Goal: Task Accomplishment & Management: Complete application form

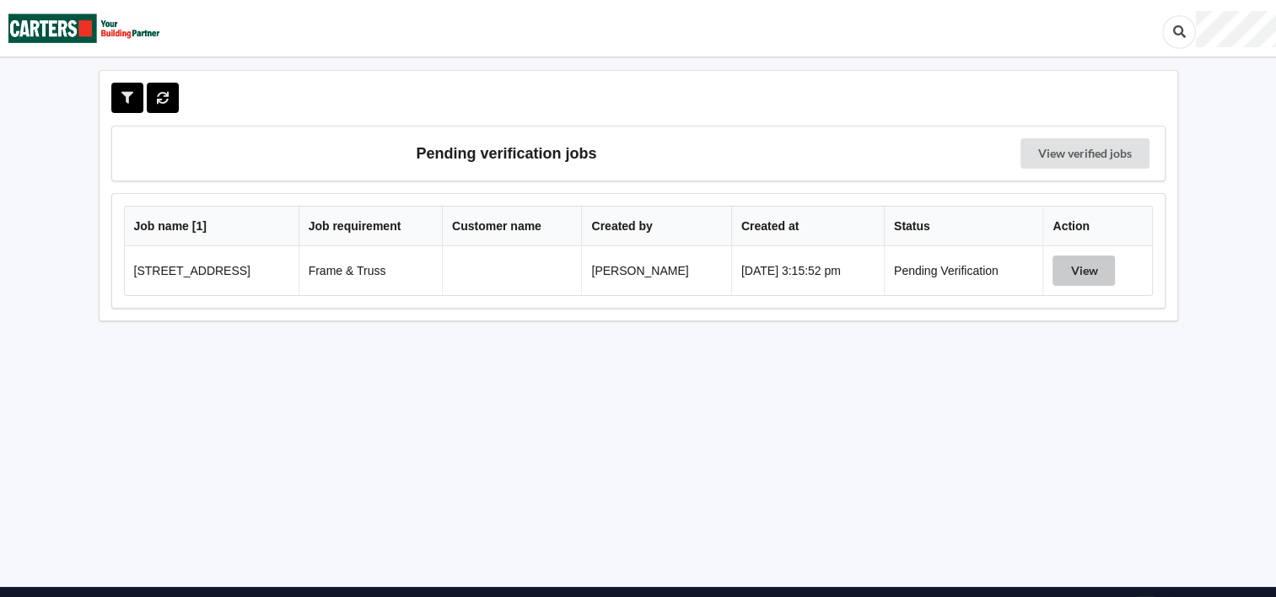
click at [1082, 264] on button "View" at bounding box center [1084, 271] width 62 height 30
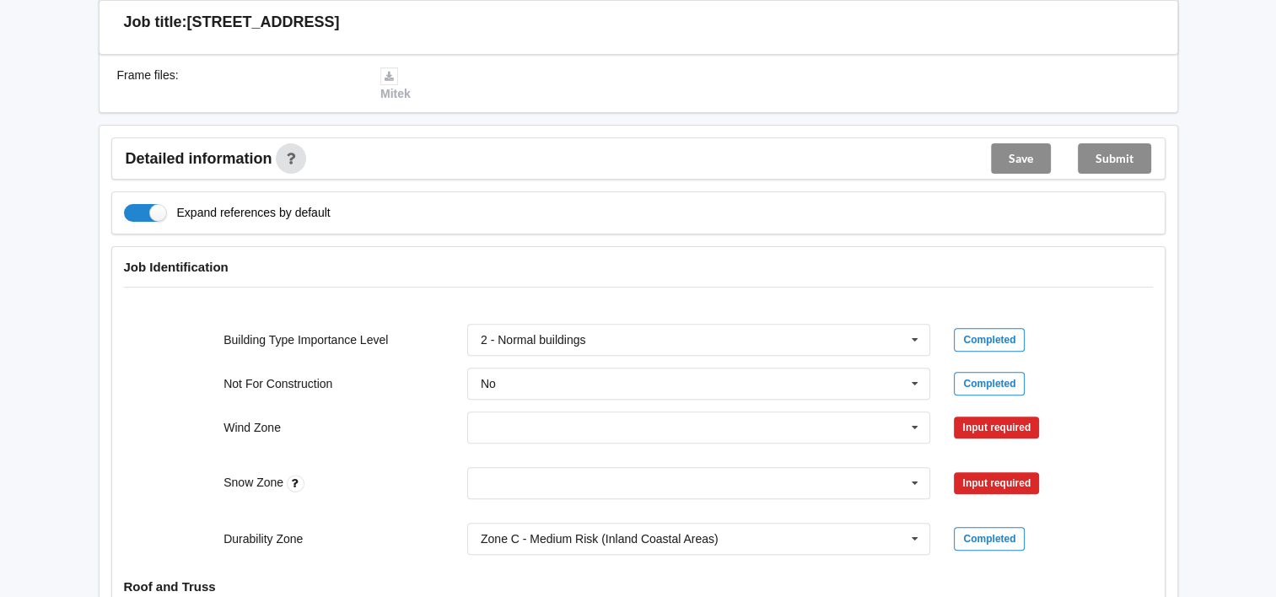
scroll to position [498, 0]
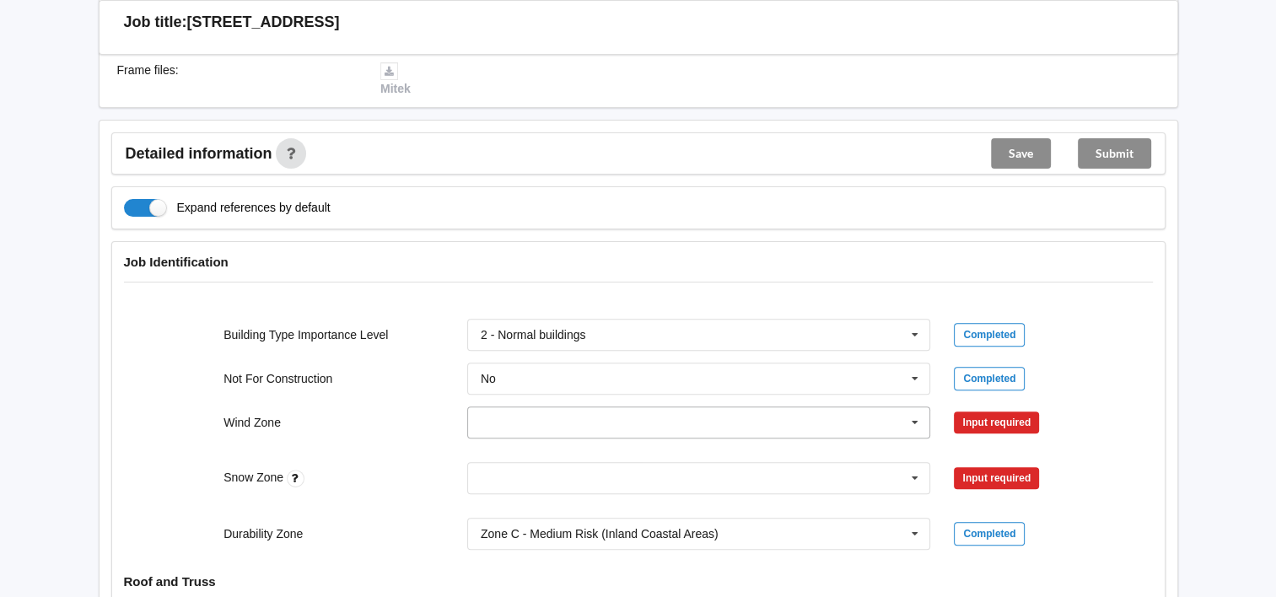
click at [916, 418] on icon at bounding box center [915, 422] width 25 height 31
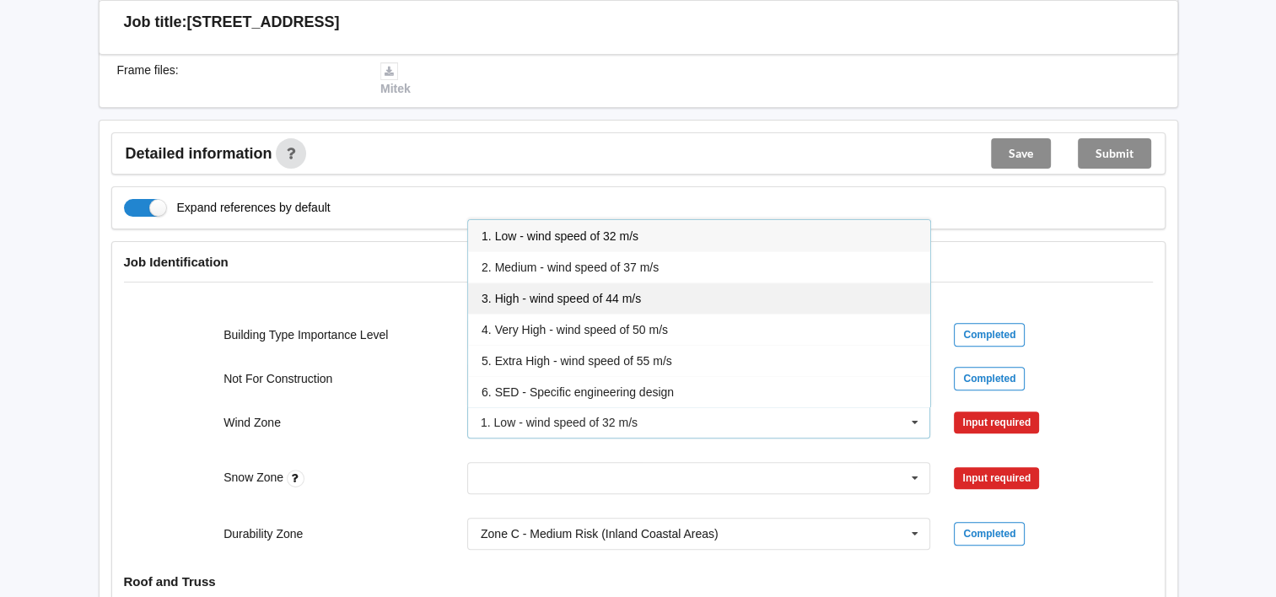
click at [823, 302] on div "3. High - wind speed of 44 m/s" at bounding box center [699, 298] width 462 height 31
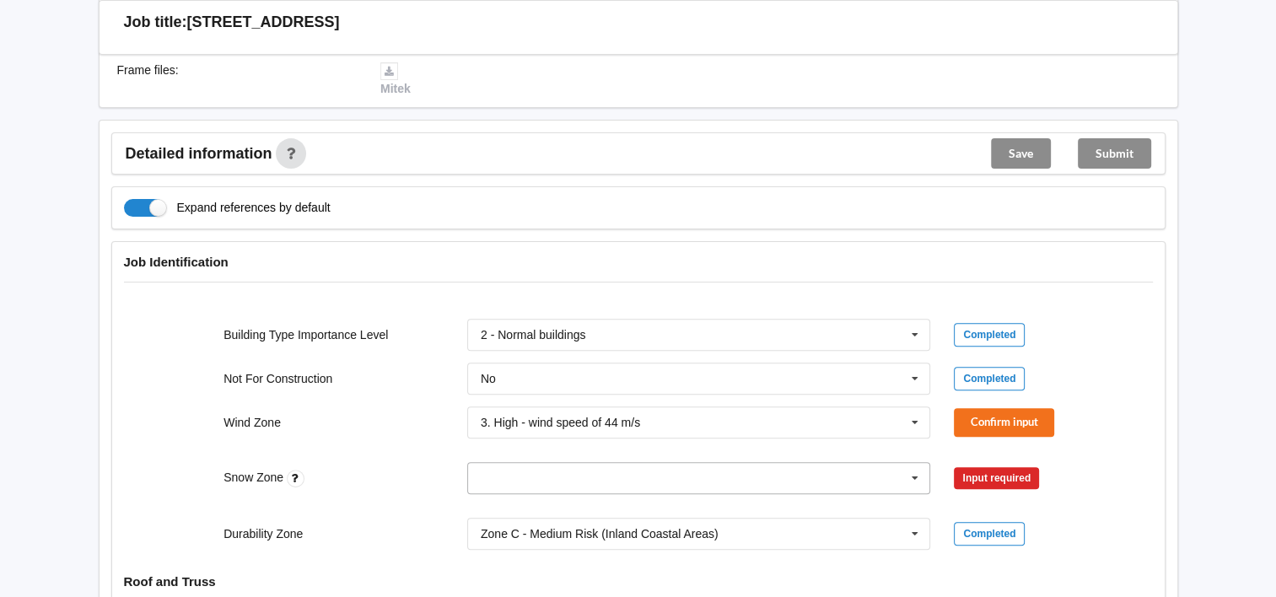
click at [918, 472] on icon at bounding box center [915, 478] width 25 height 31
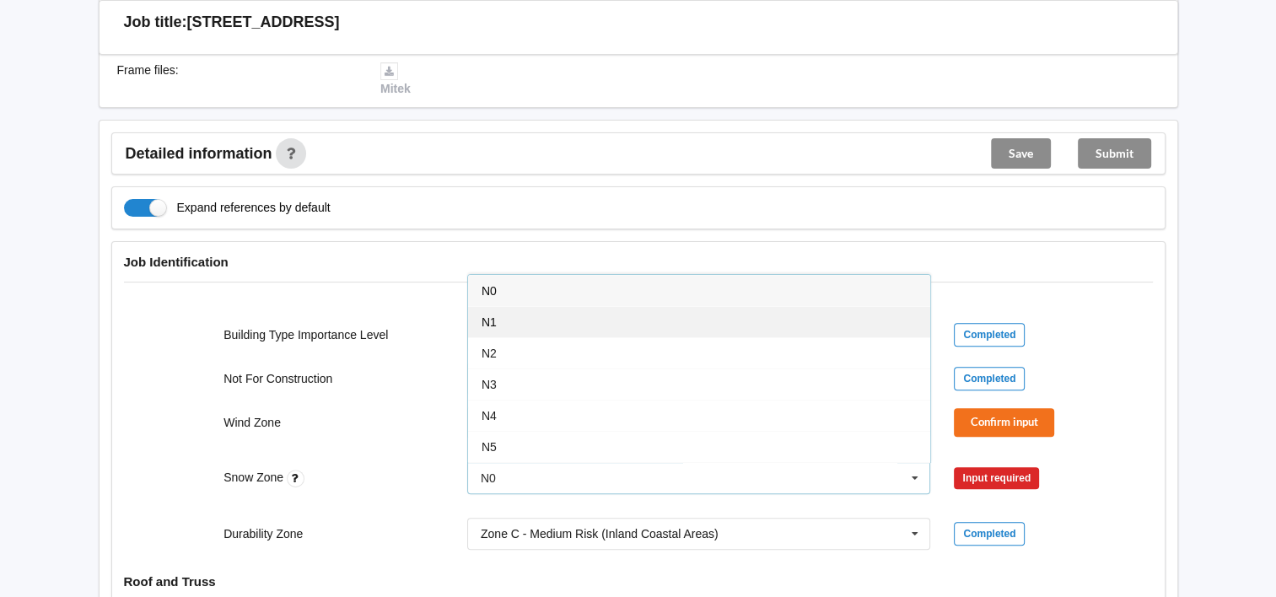
click at [834, 326] on div "N1" at bounding box center [699, 321] width 462 height 31
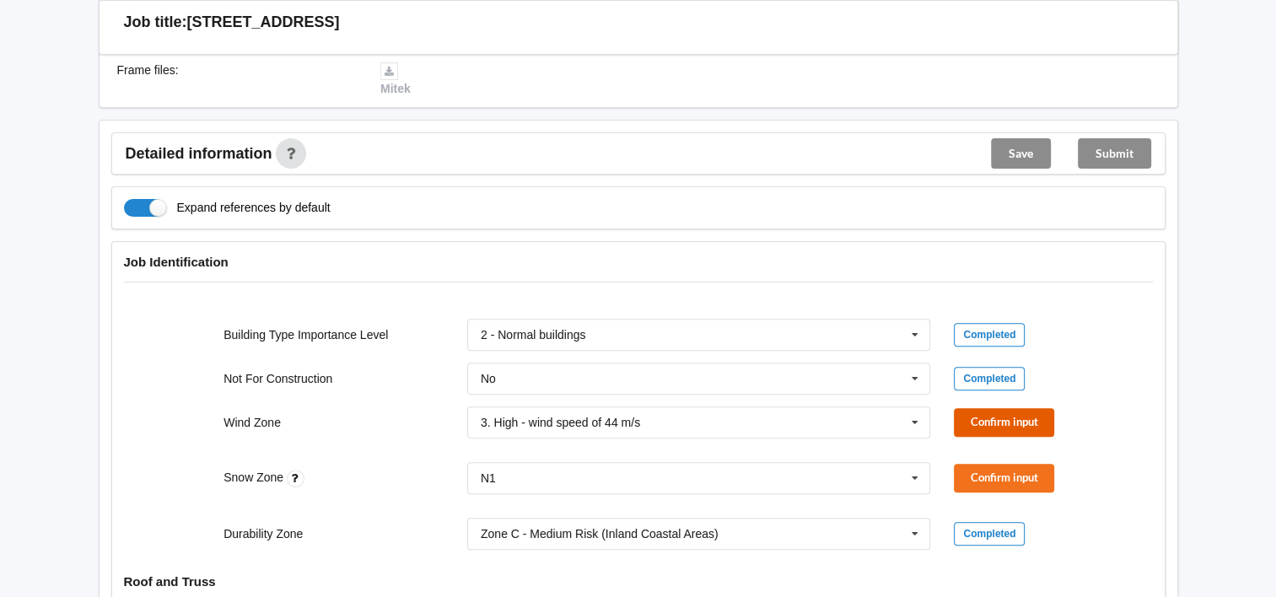
click at [958, 421] on button "Confirm input" at bounding box center [1004, 422] width 100 height 28
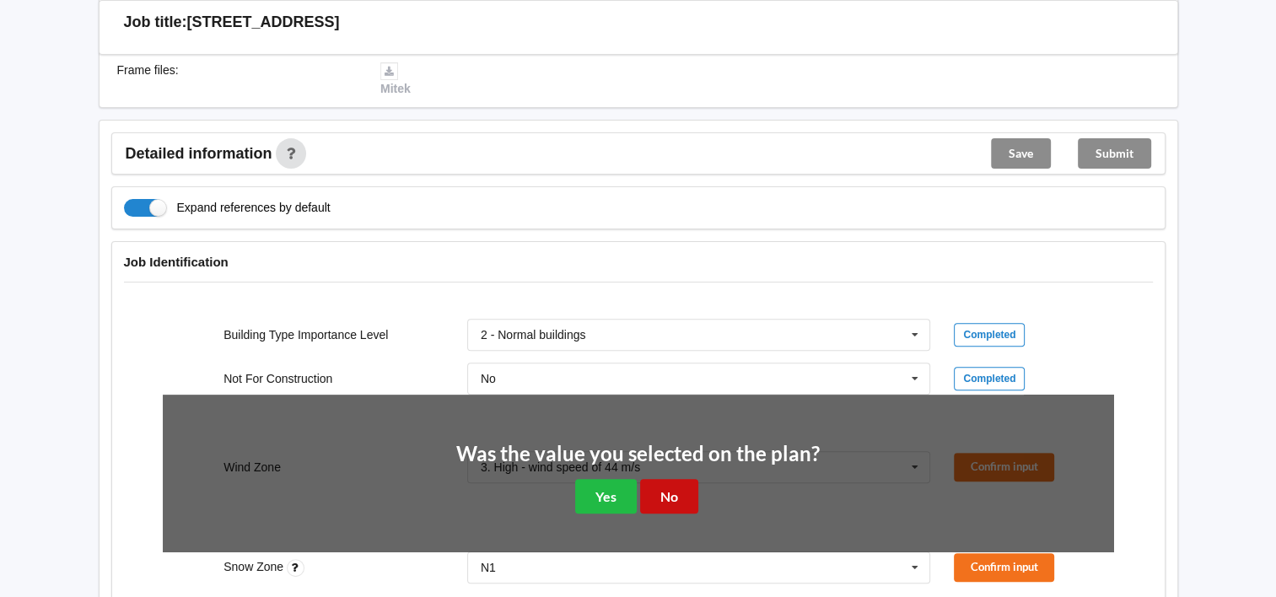
click at [666, 498] on button "No" at bounding box center [669, 496] width 58 height 35
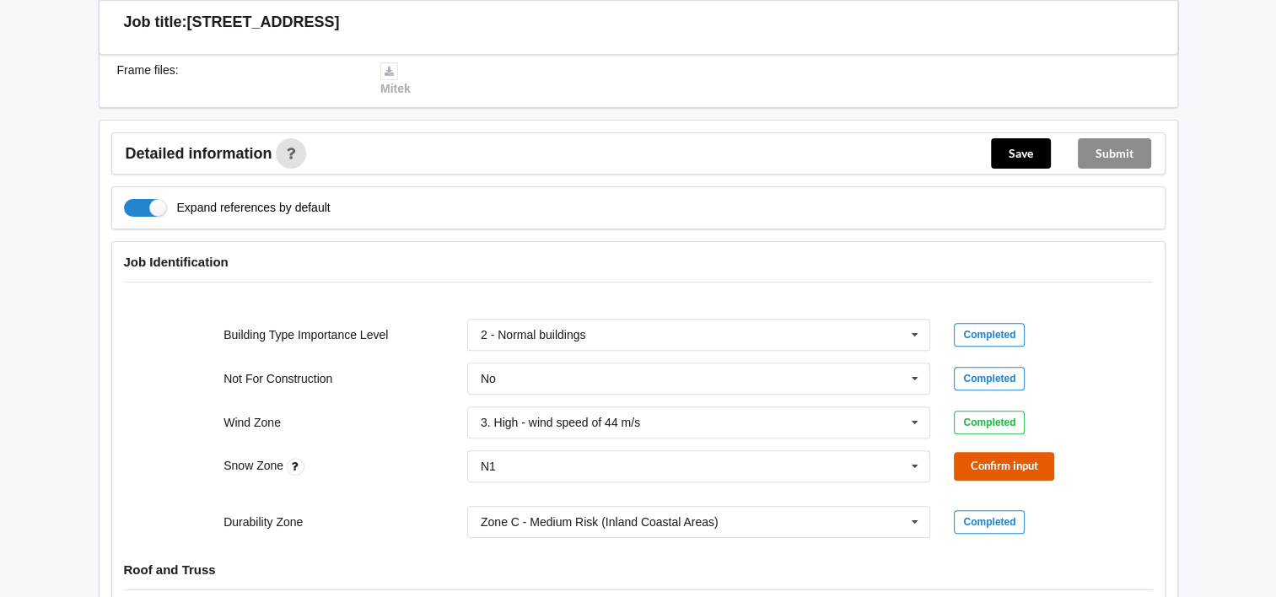
click at [969, 471] on button "Confirm input" at bounding box center [1004, 466] width 100 height 28
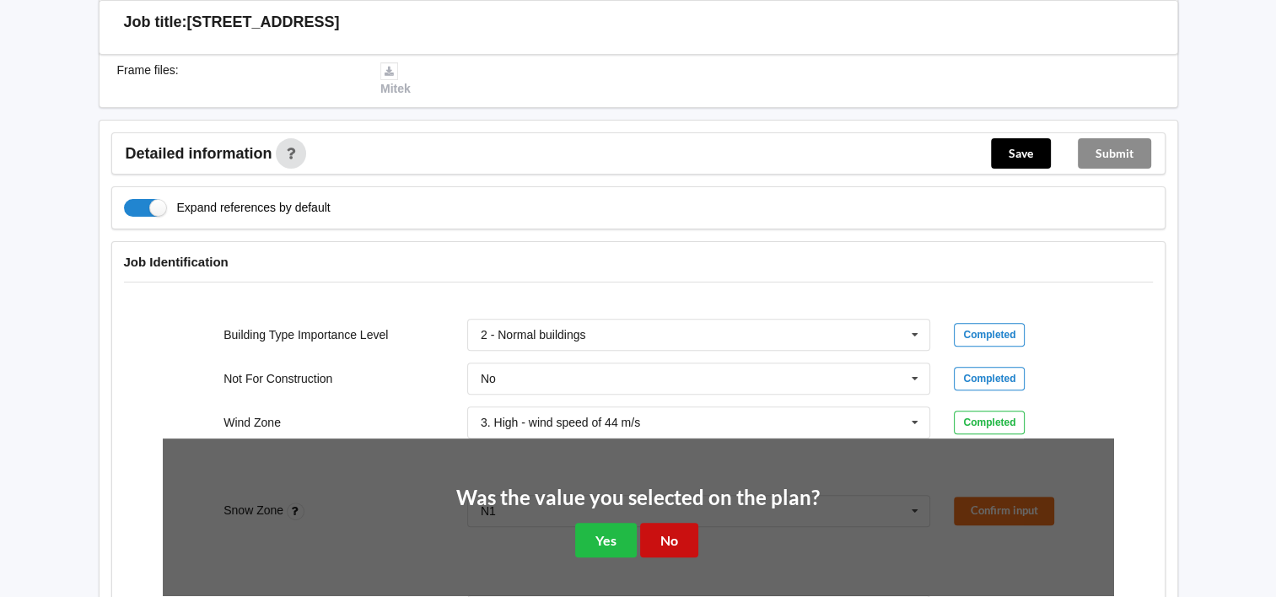
click at [683, 540] on button "No" at bounding box center [669, 540] width 58 height 35
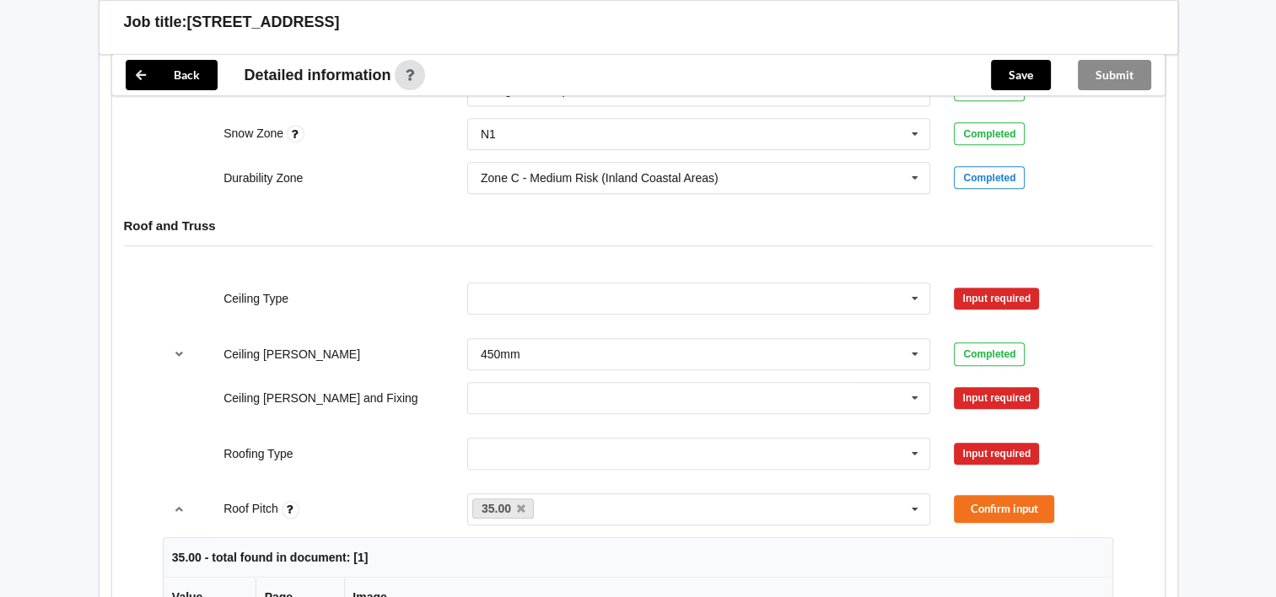
scroll to position [813, 0]
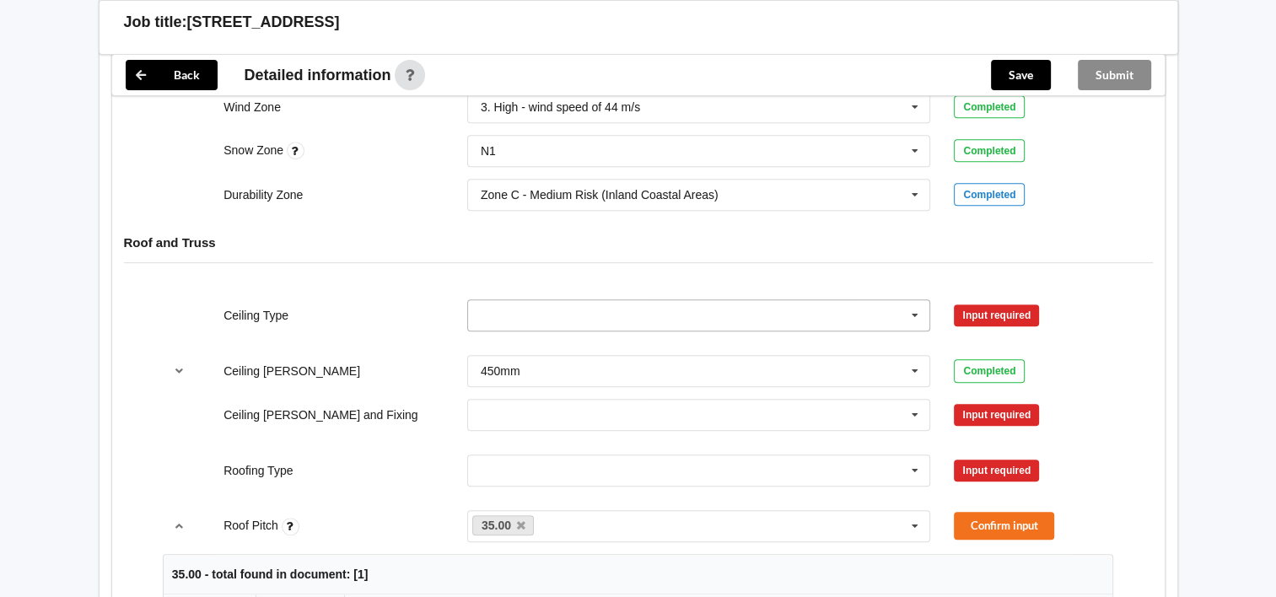
click at [918, 307] on icon at bounding box center [915, 315] width 25 height 31
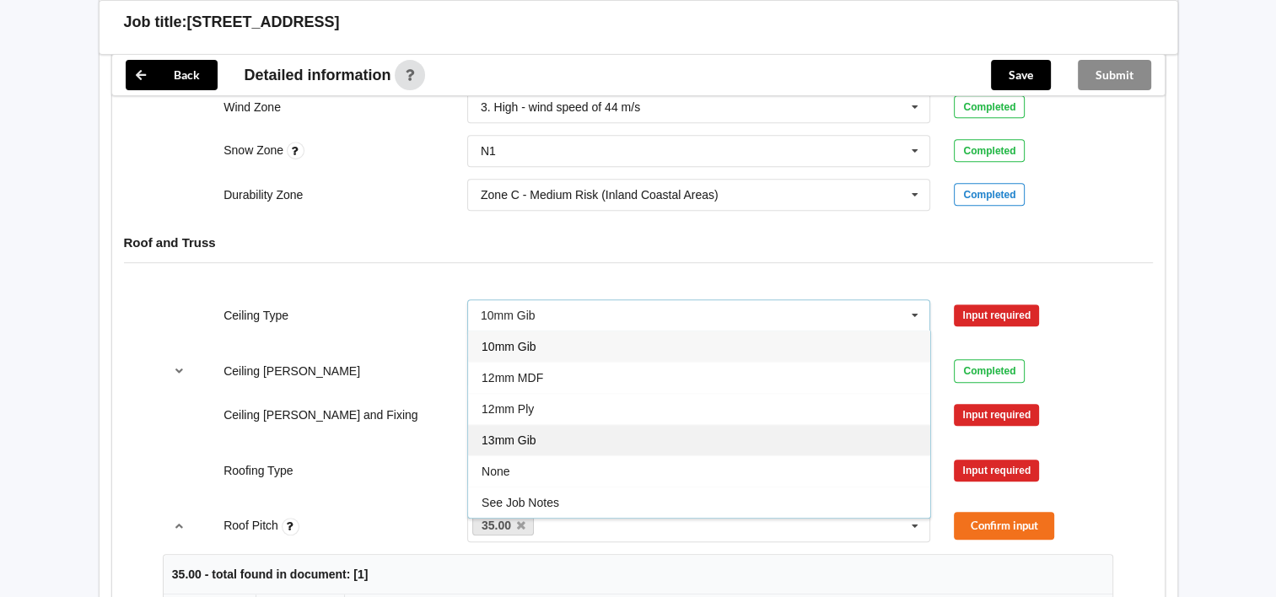
click at [851, 425] on div "13mm Gib" at bounding box center [699, 439] width 462 height 31
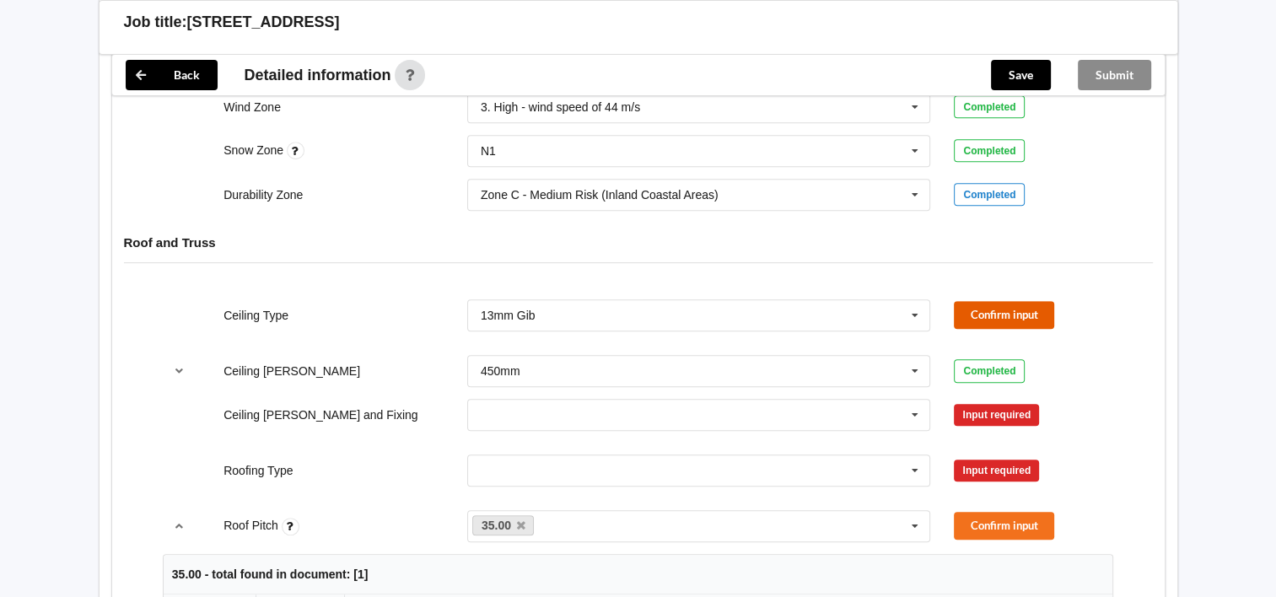
click at [982, 310] on button "Confirm input" at bounding box center [1004, 315] width 100 height 28
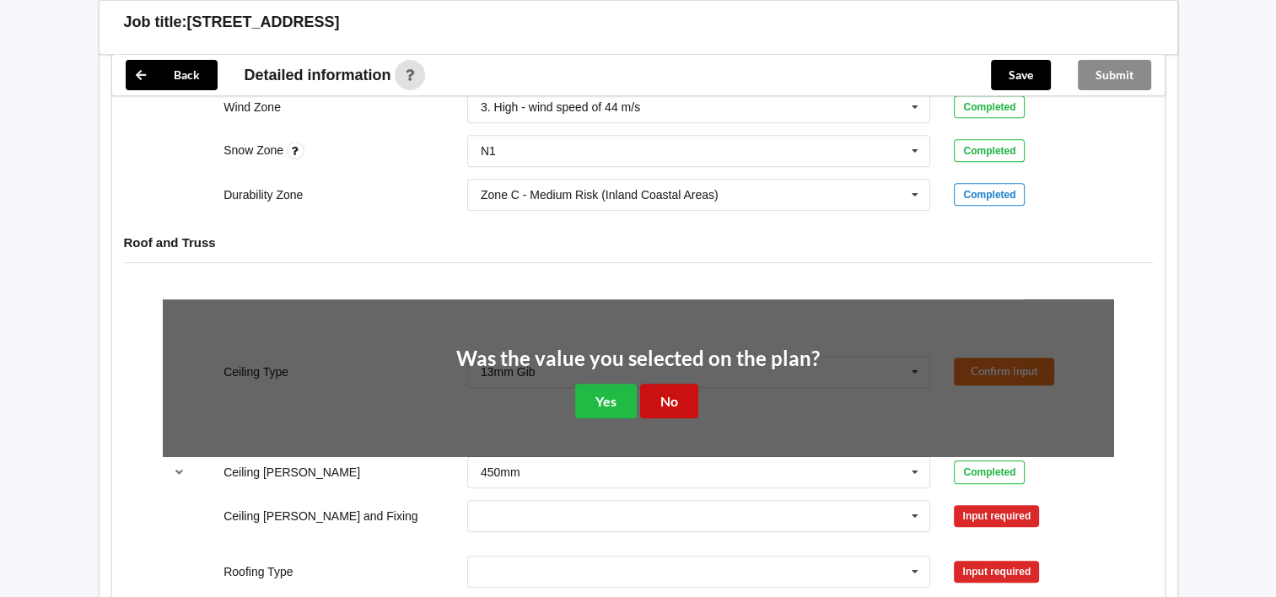
click at [663, 404] on button "No" at bounding box center [669, 401] width 58 height 35
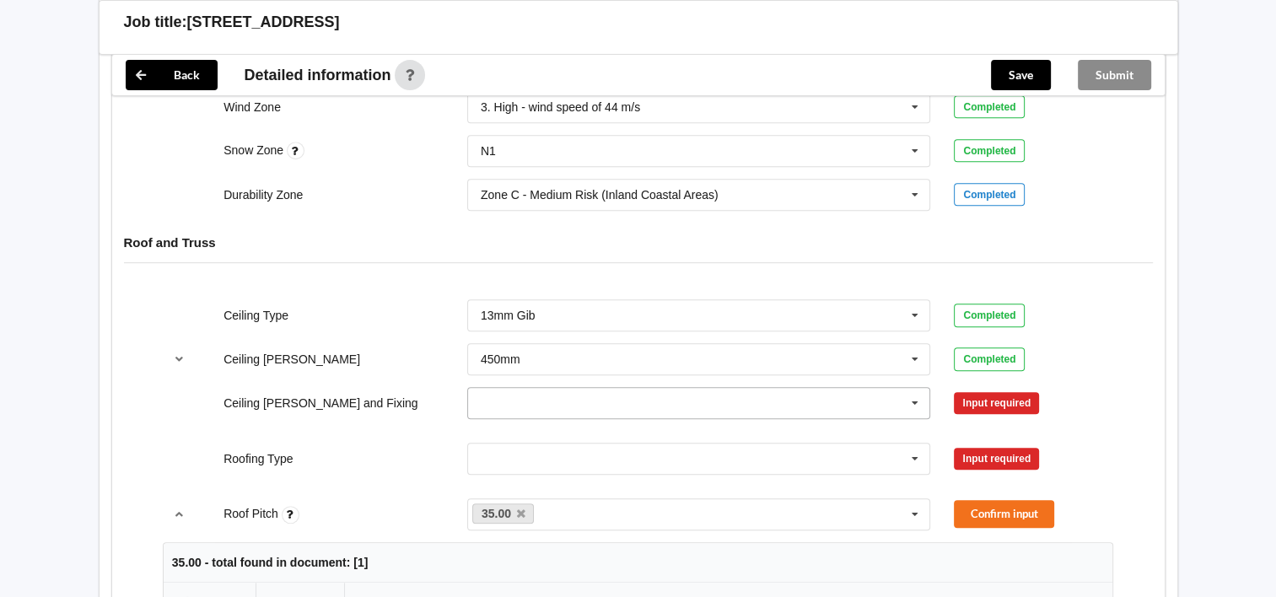
click at [920, 412] on icon at bounding box center [915, 403] width 25 height 31
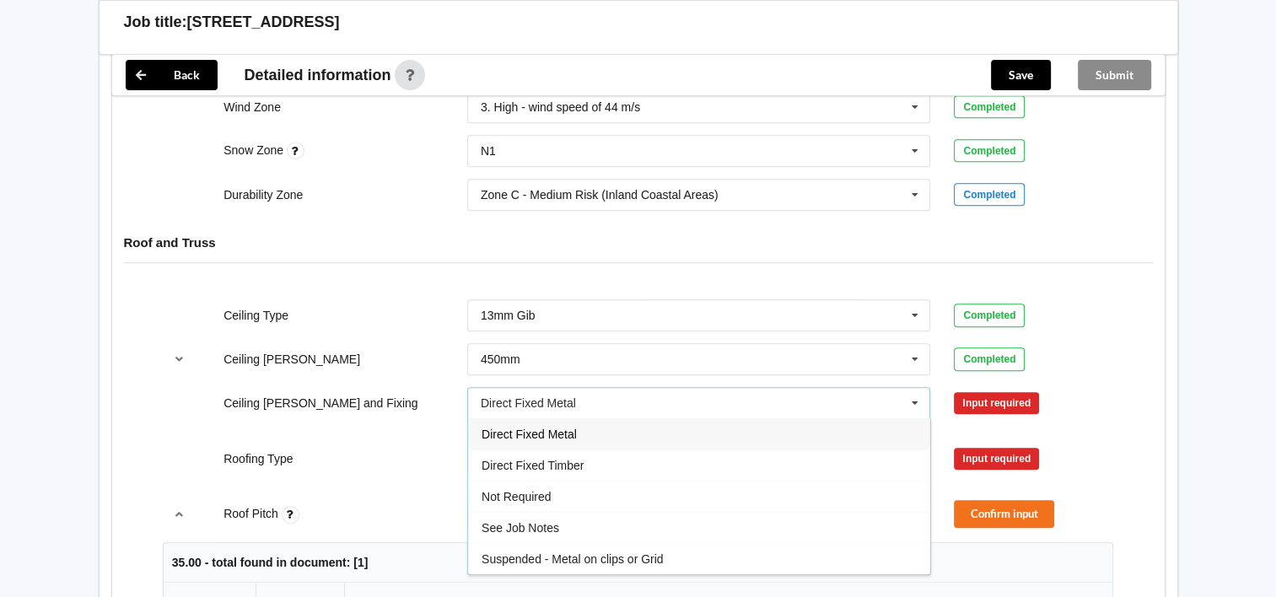
click at [877, 439] on div "Direct Fixed Metal" at bounding box center [699, 433] width 462 height 31
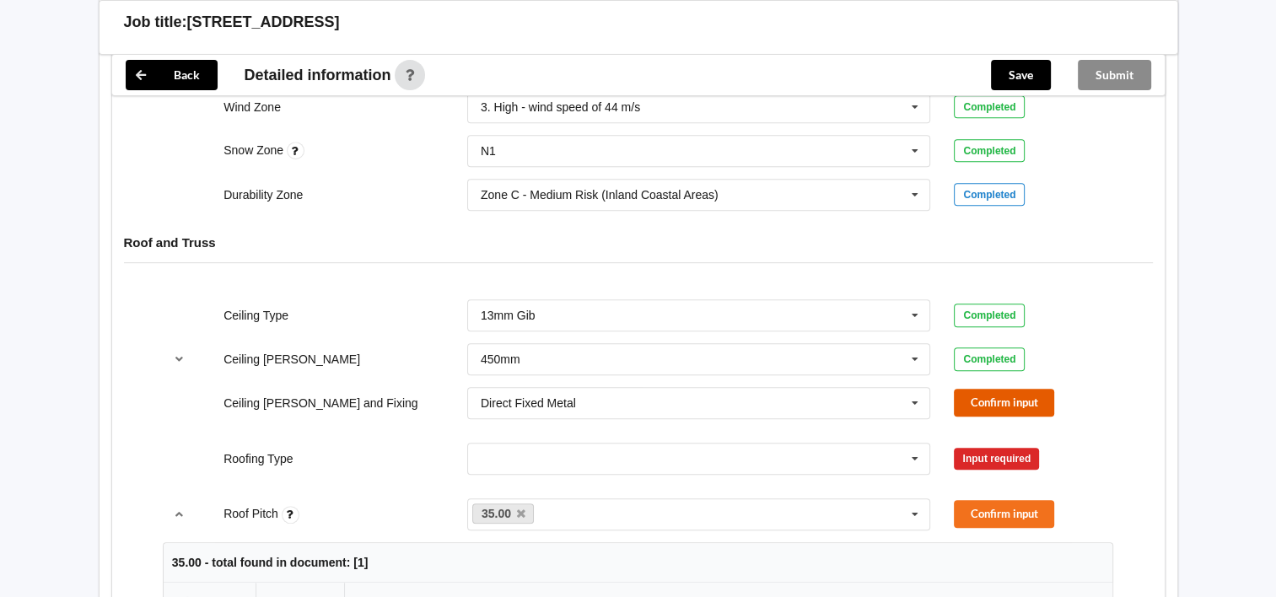
click at [989, 402] on button "Confirm input" at bounding box center [1004, 403] width 100 height 28
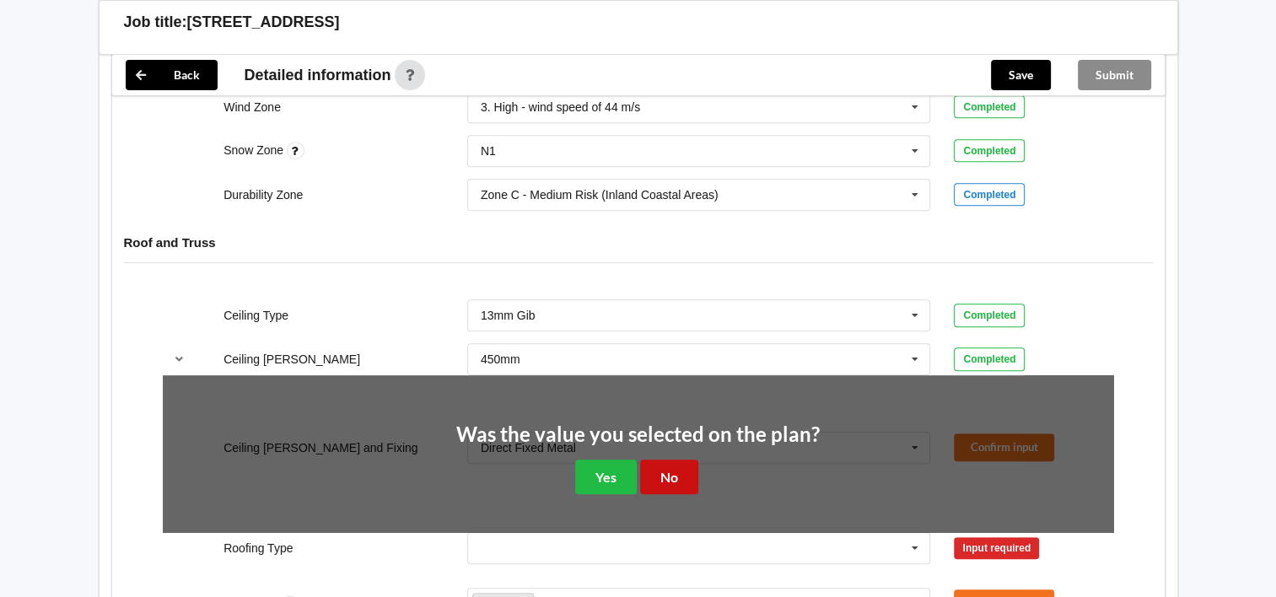
click at [661, 478] on button "No" at bounding box center [669, 477] width 58 height 35
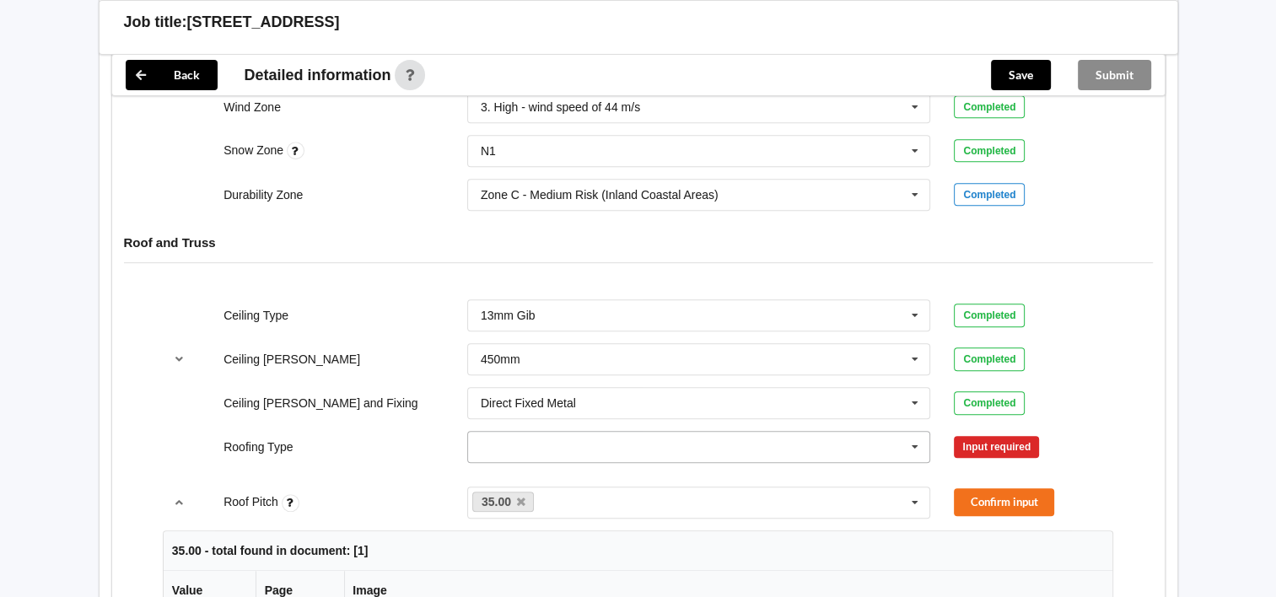
click at [920, 449] on icon at bounding box center [915, 447] width 25 height 31
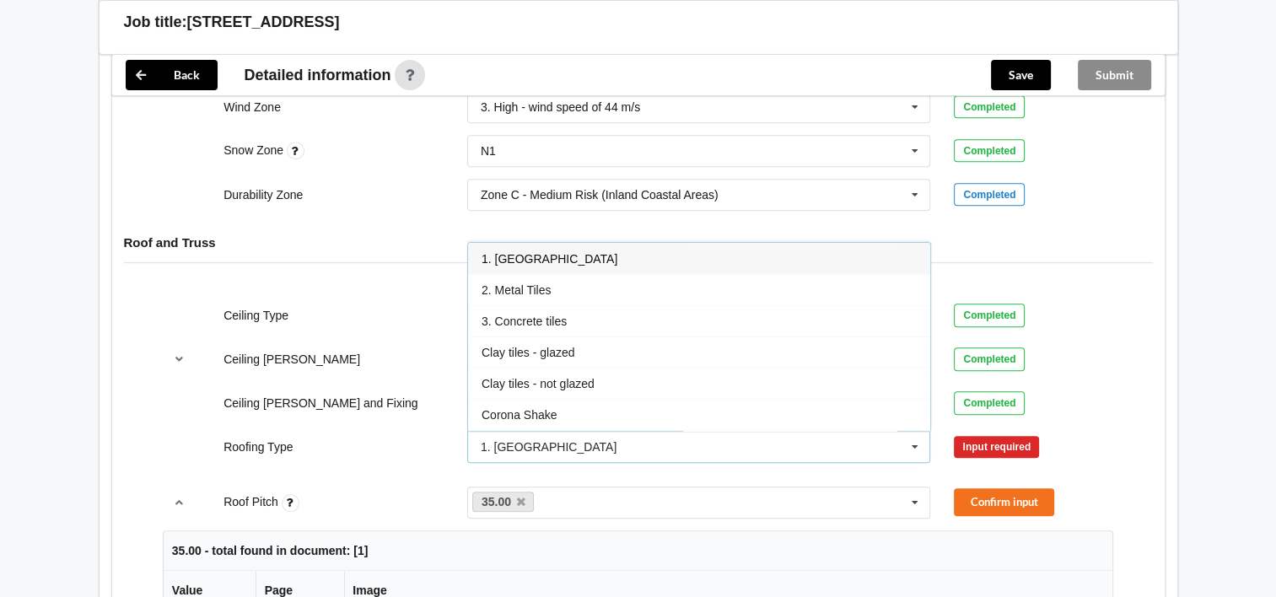
click at [839, 259] on div "1. [GEOGRAPHIC_DATA]" at bounding box center [699, 258] width 462 height 31
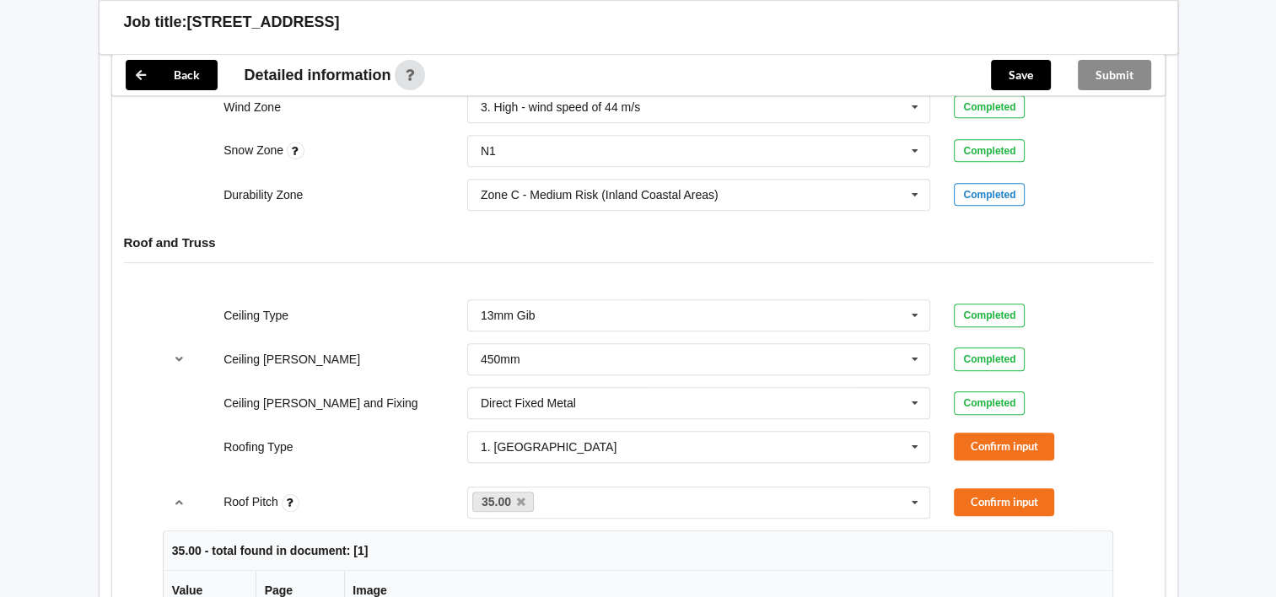
click at [995, 457] on div "Roofing Type 1. Longrun 1. Longrun 2. Metal Tiles 3. Concrete tiles Clay tiles …" at bounding box center [638, 447] width 974 height 56
click at [995, 449] on button "Confirm input" at bounding box center [1004, 447] width 100 height 28
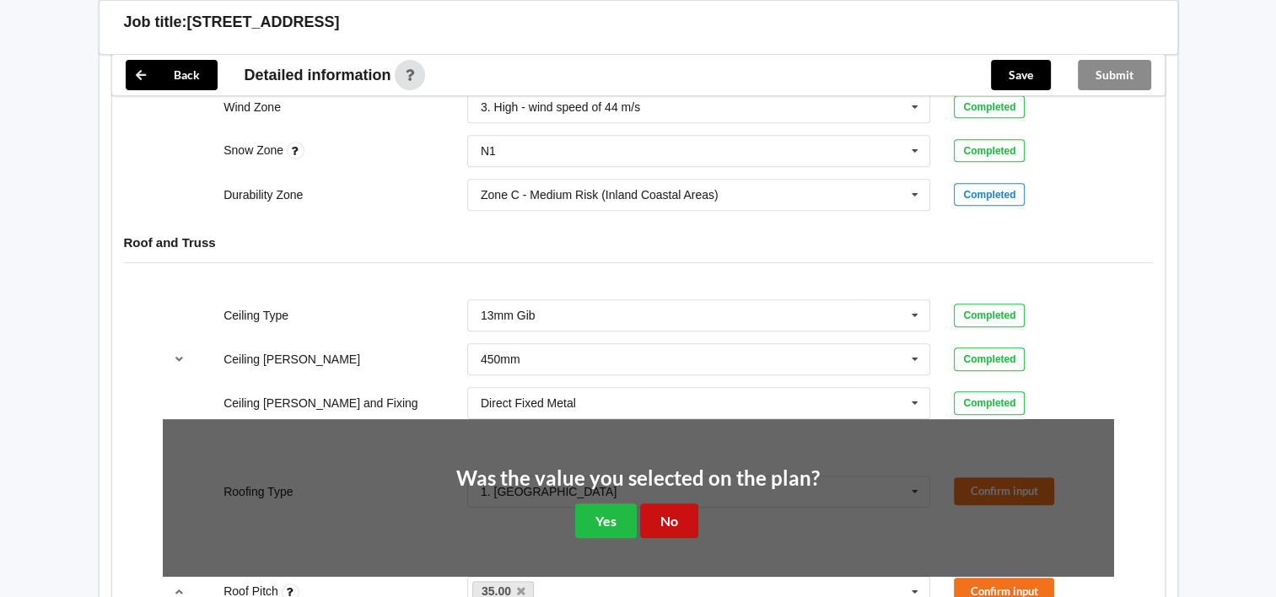
click at [655, 520] on button "No" at bounding box center [669, 521] width 58 height 35
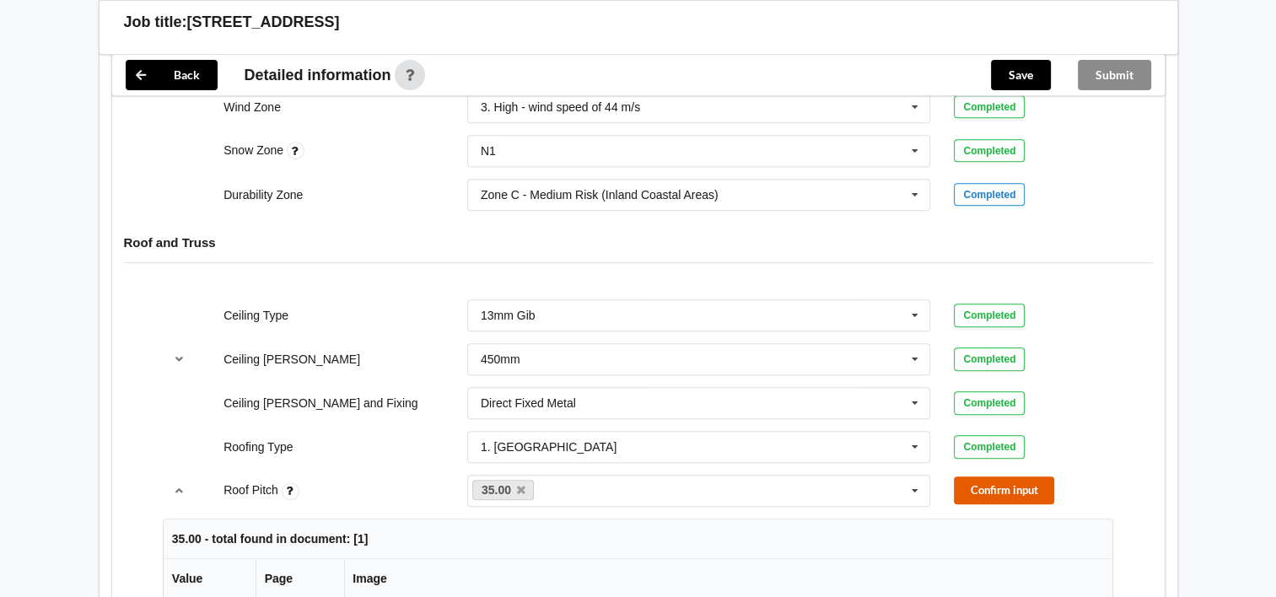
click at [966, 493] on button "Confirm input" at bounding box center [1004, 491] width 100 height 28
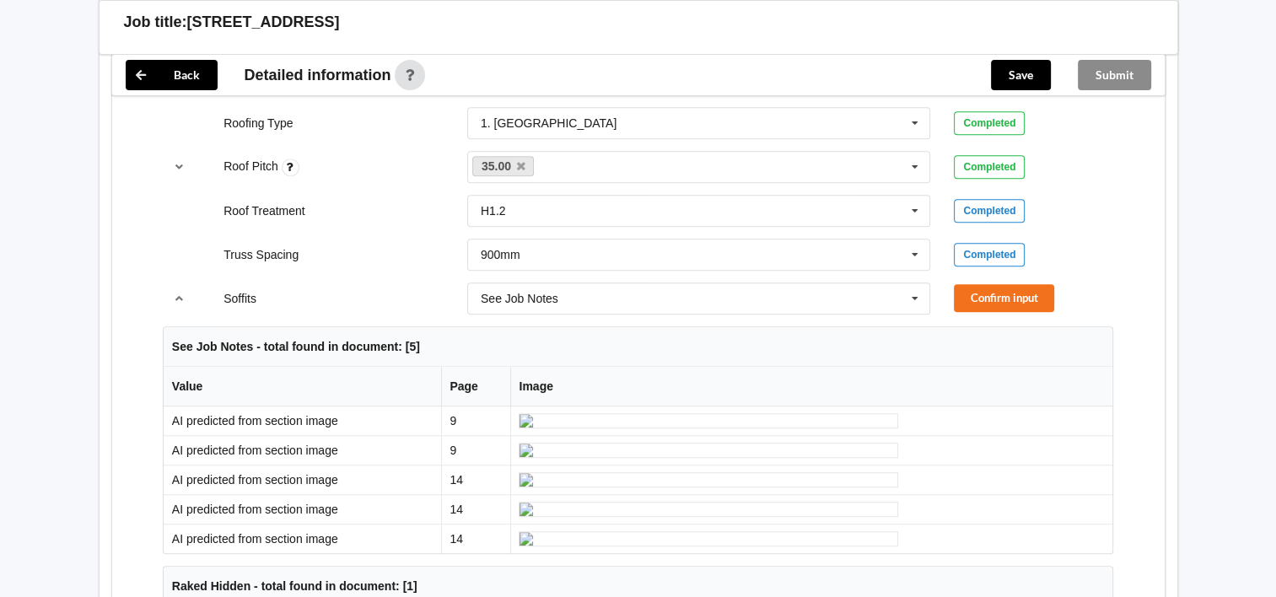
scroll to position [1131, 0]
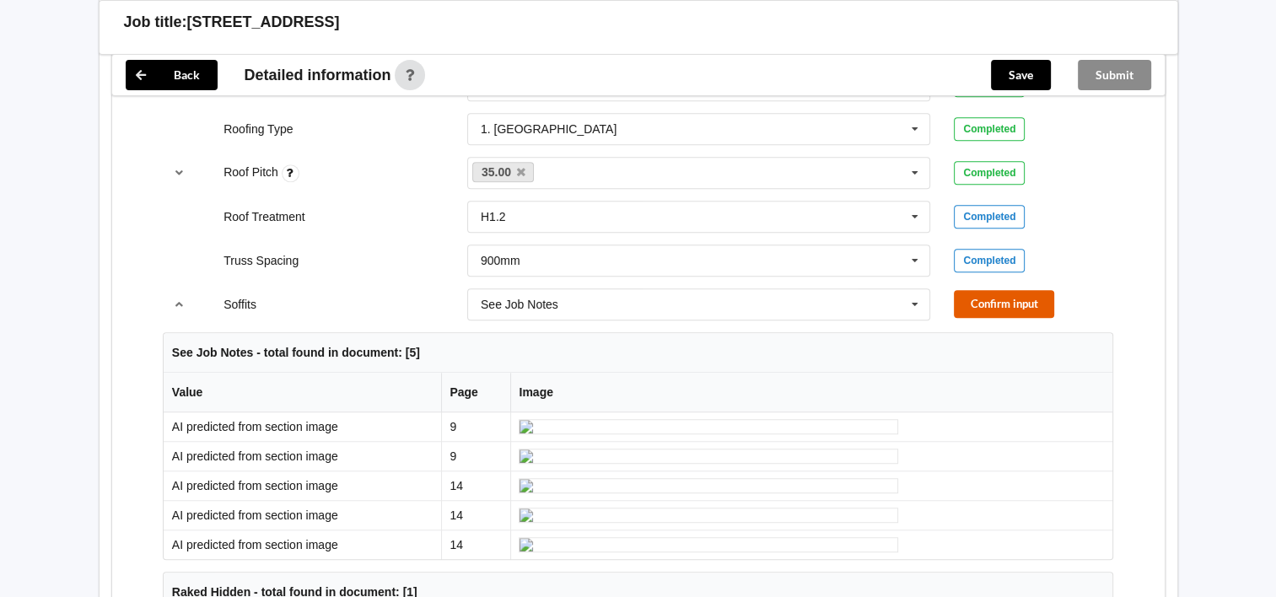
click at [1016, 303] on button "Confirm input" at bounding box center [1004, 304] width 100 height 28
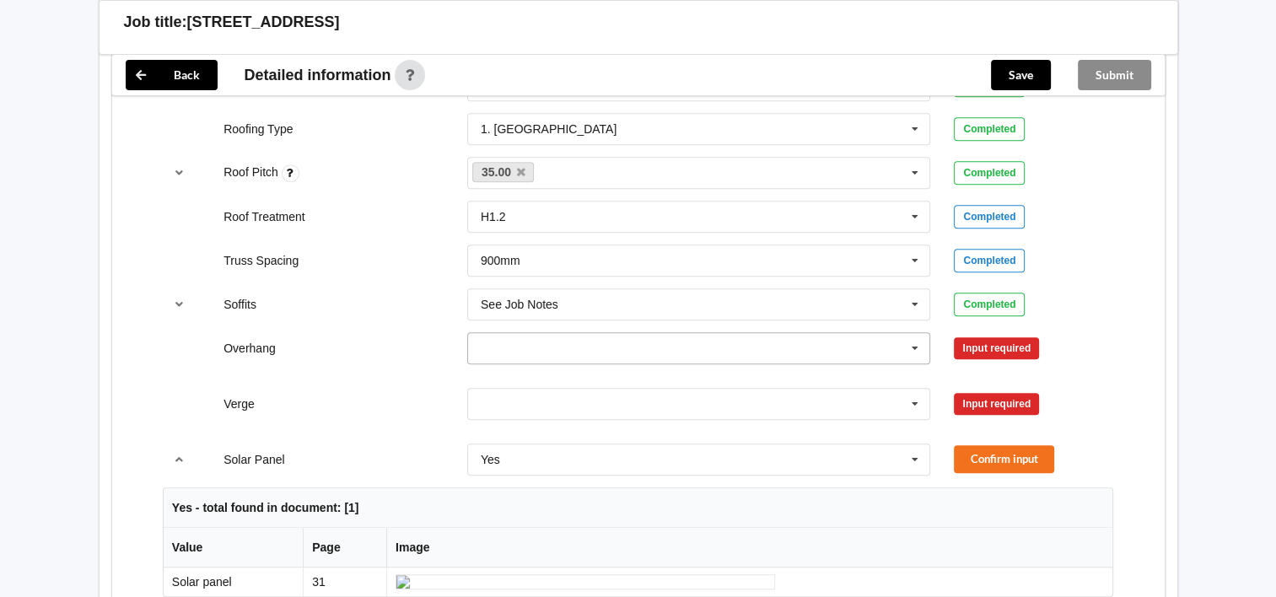
click at [907, 341] on icon at bounding box center [915, 348] width 25 height 31
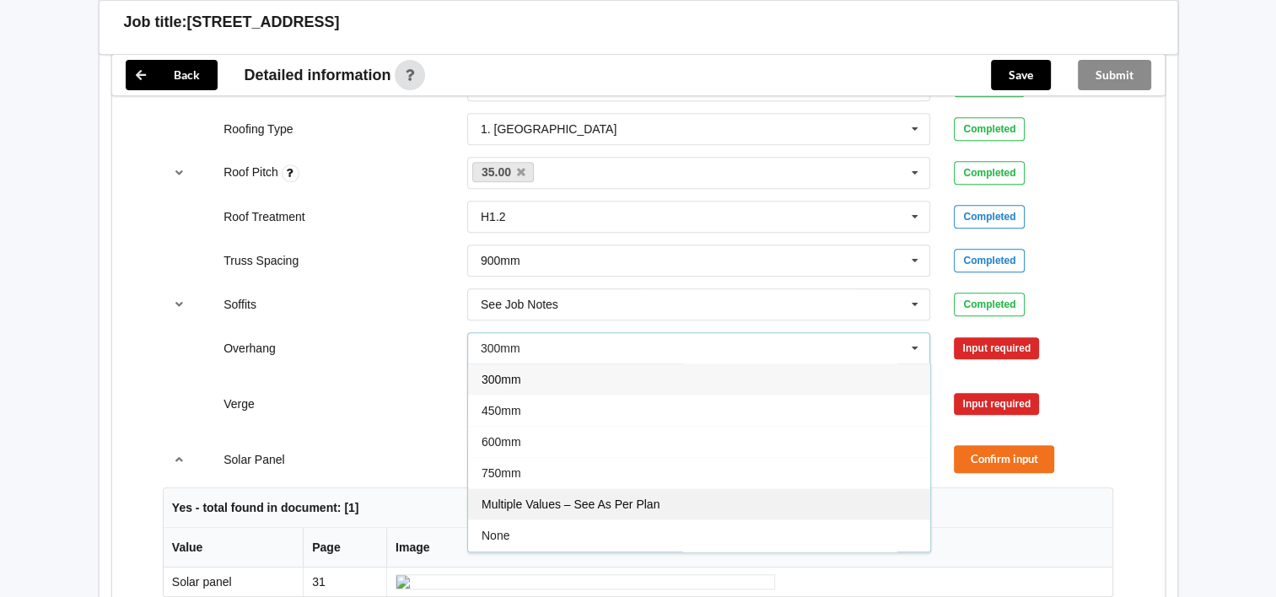
click at [850, 494] on div "Multiple Values – See As Per Plan" at bounding box center [699, 503] width 462 height 31
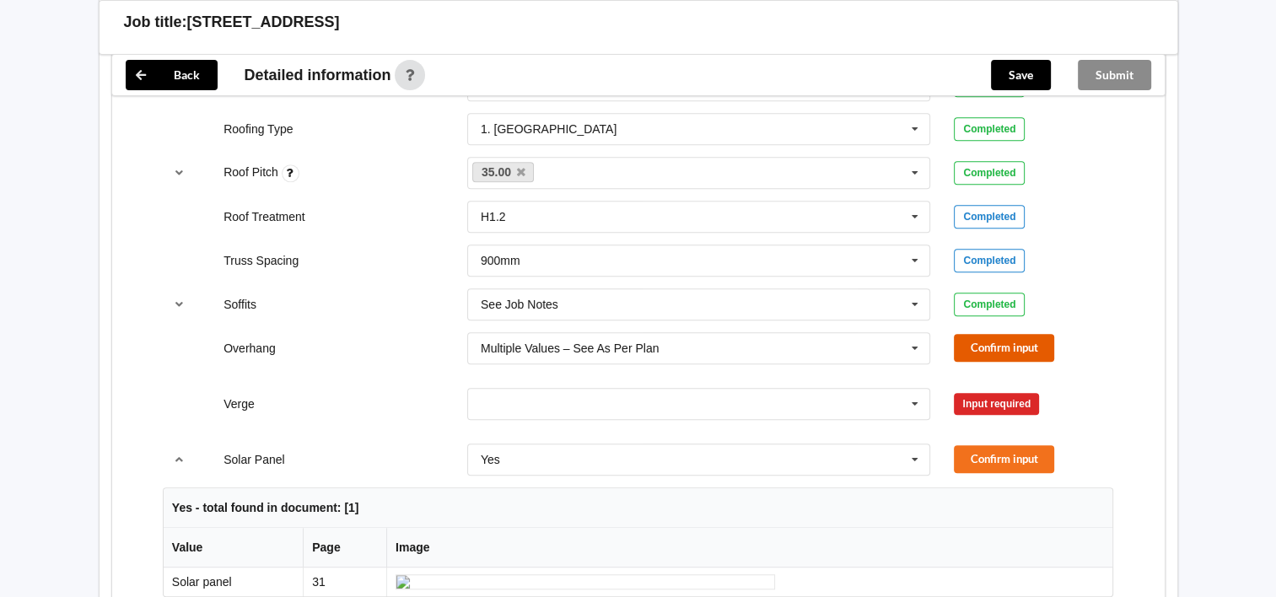
click at [985, 353] on button "Confirm input" at bounding box center [1004, 348] width 100 height 28
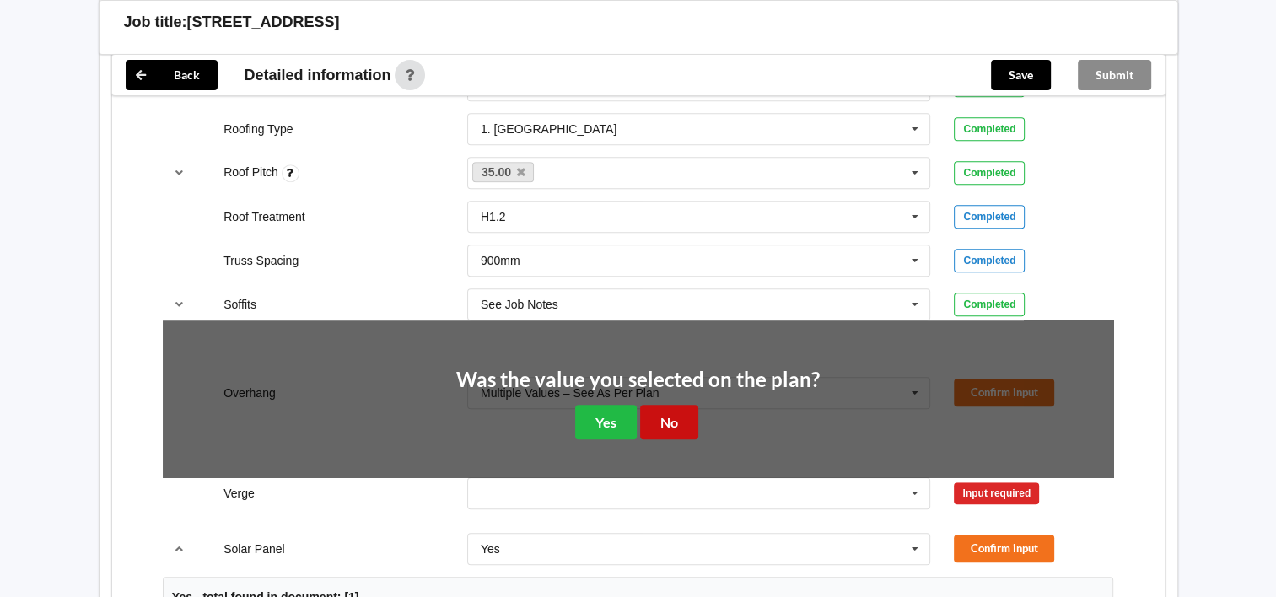
click at [682, 425] on button "No" at bounding box center [669, 422] width 58 height 35
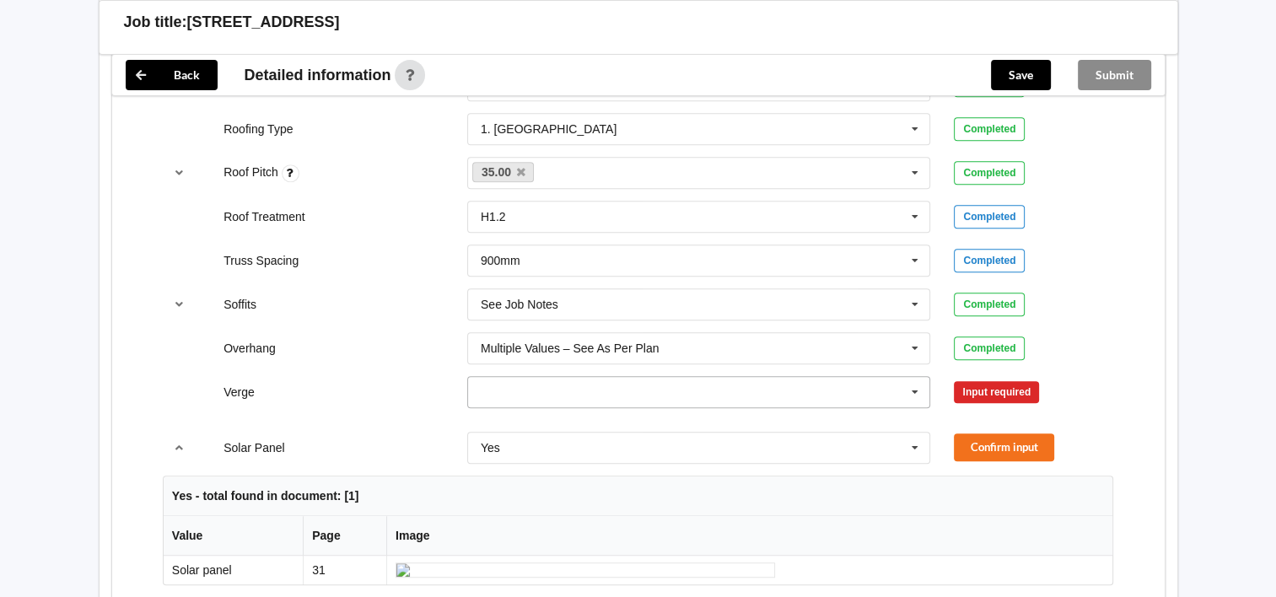
click at [916, 392] on icon at bounding box center [915, 392] width 25 height 31
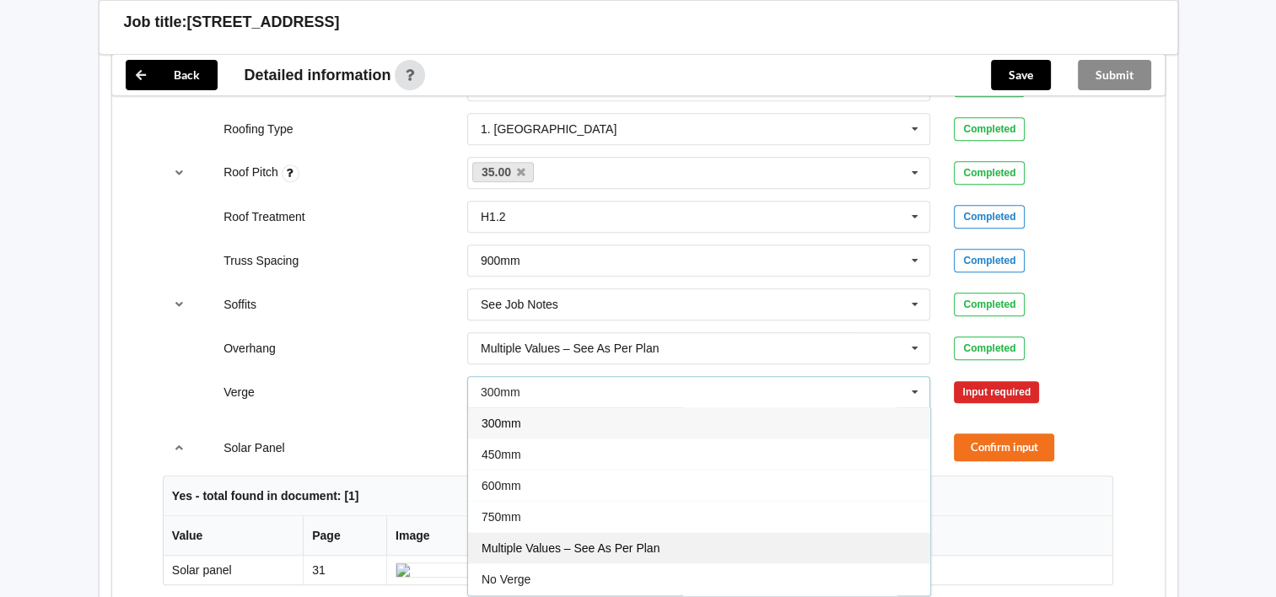
click at [839, 541] on div "Multiple Values – See As Per Plan" at bounding box center [699, 547] width 462 height 31
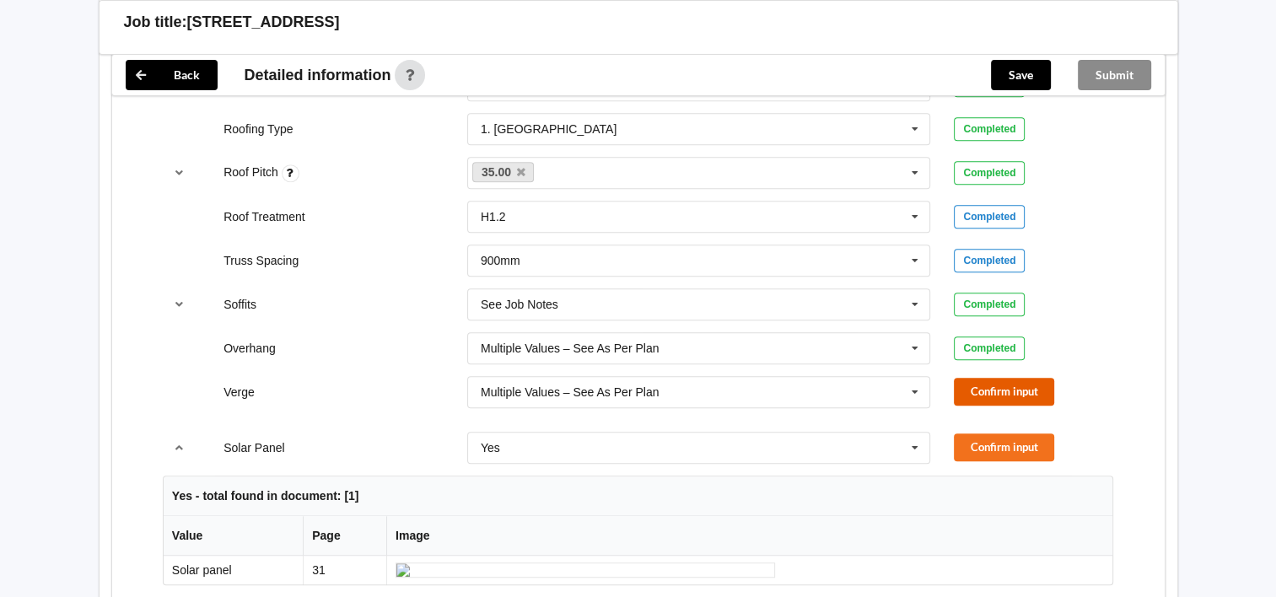
click at [1009, 397] on button "Confirm input" at bounding box center [1004, 392] width 100 height 28
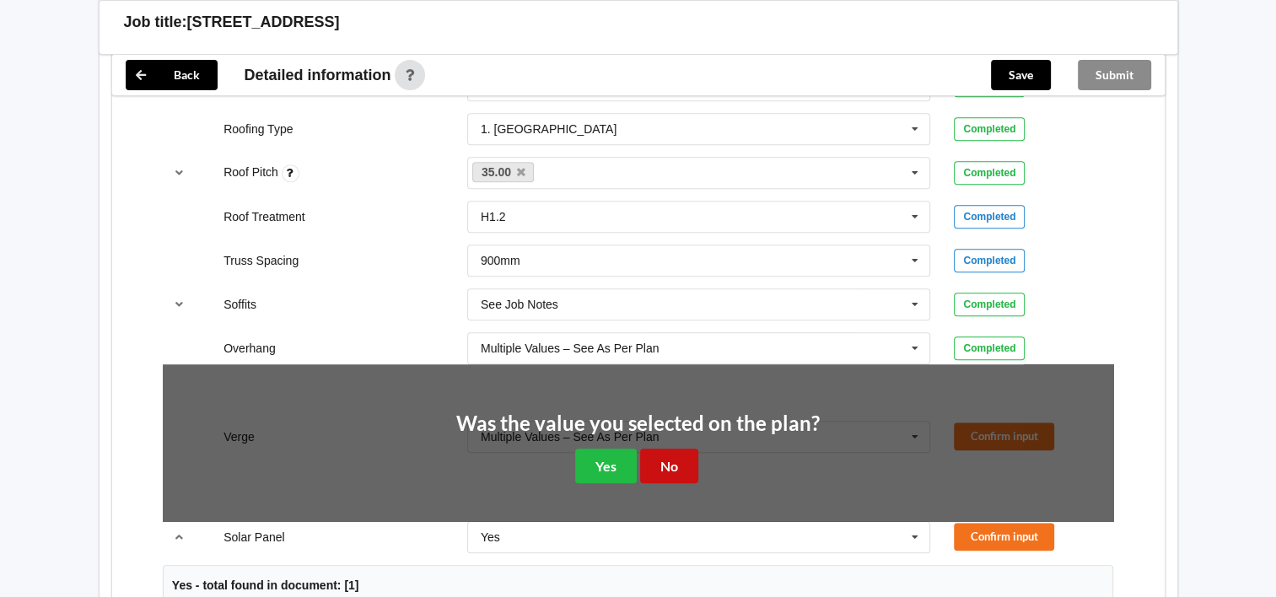
click at [680, 469] on button "No" at bounding box center [669, 466] width 58 height 35
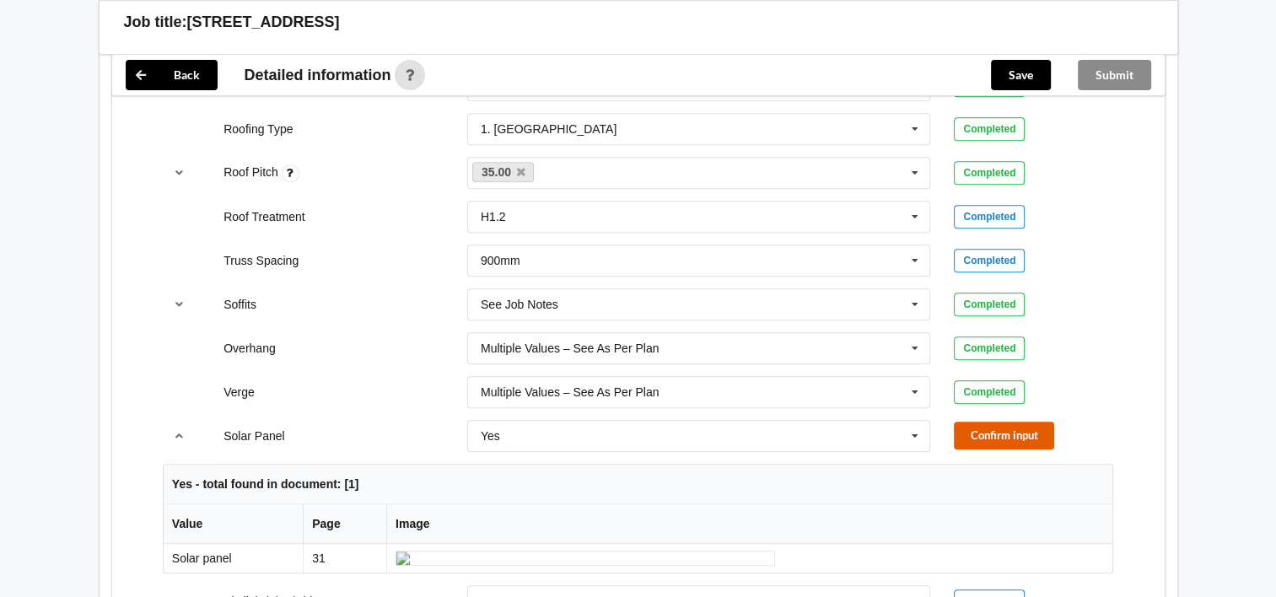
click at [990, 434] on button "Confirm input" at bounding box center [1004, 436] width 100 height 28
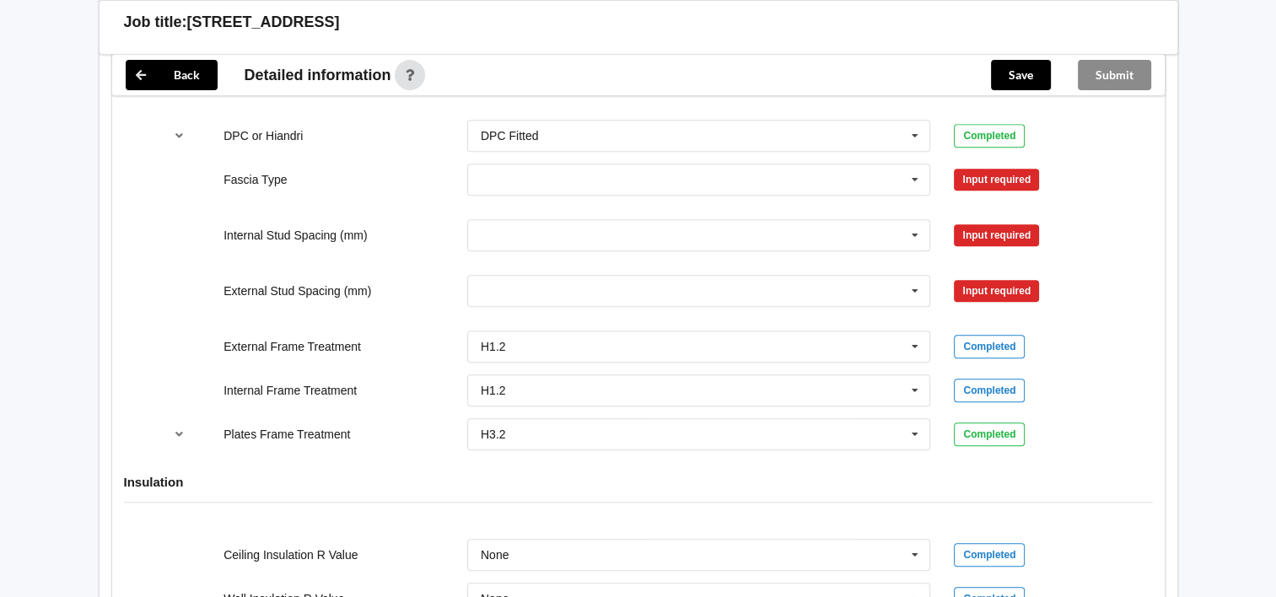
scroll to position [1712, 0]
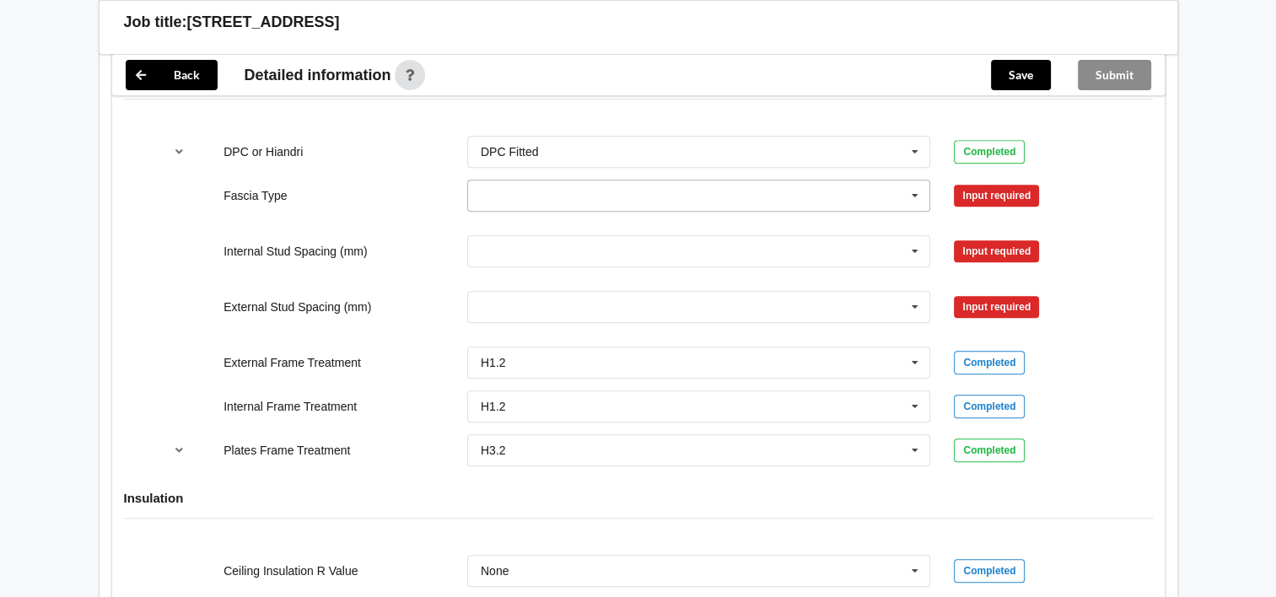
click at [915, 204] on icon at bounding box center [915, 196] width 25 height 31
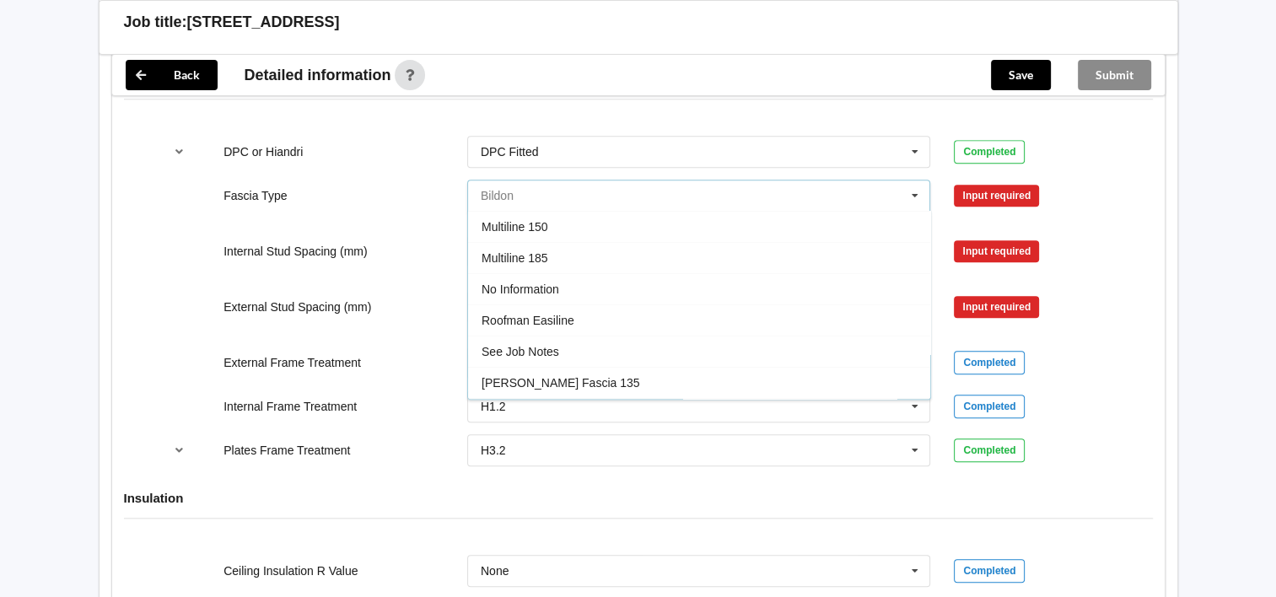
scroll to position [471, 0]
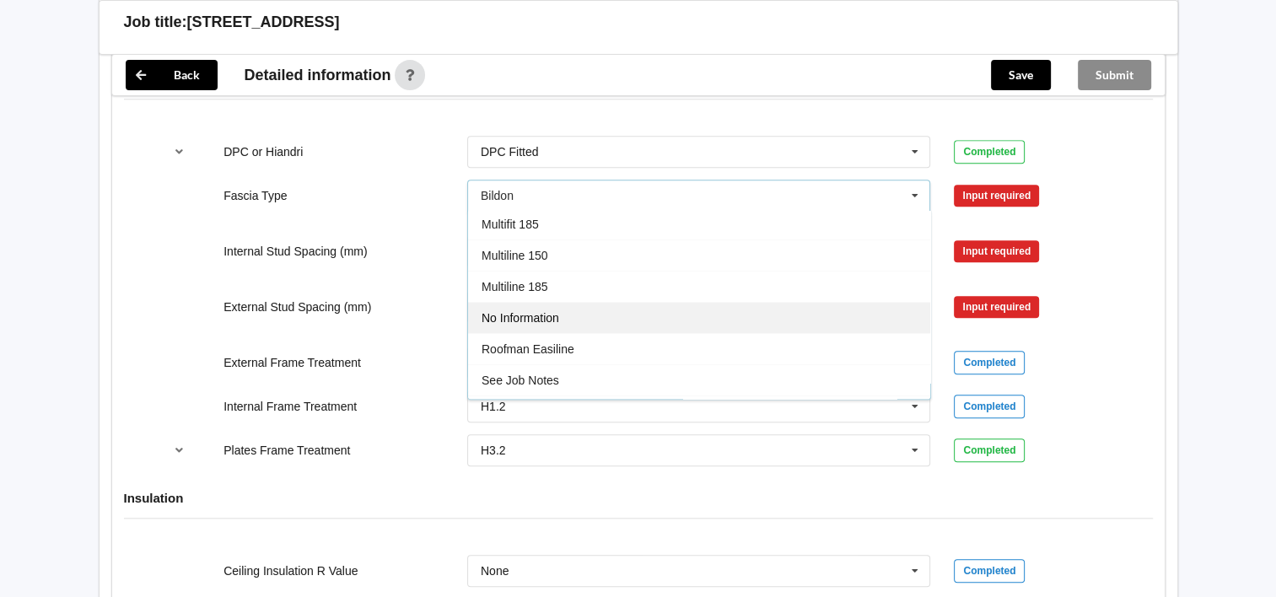
click at [884, 324] on div "No Information" at bounding box center [699, 317] width 462 height 31
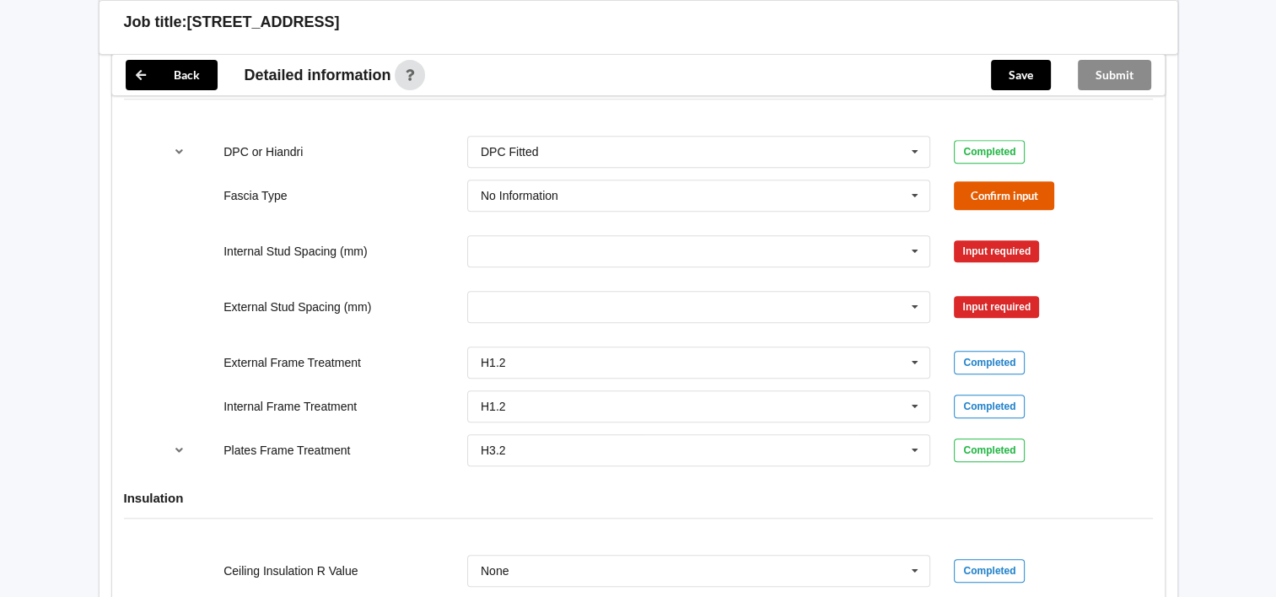
click at [1019, 181] on button "Confirm input" at bounding box center [1004, 195] width 100 height 28
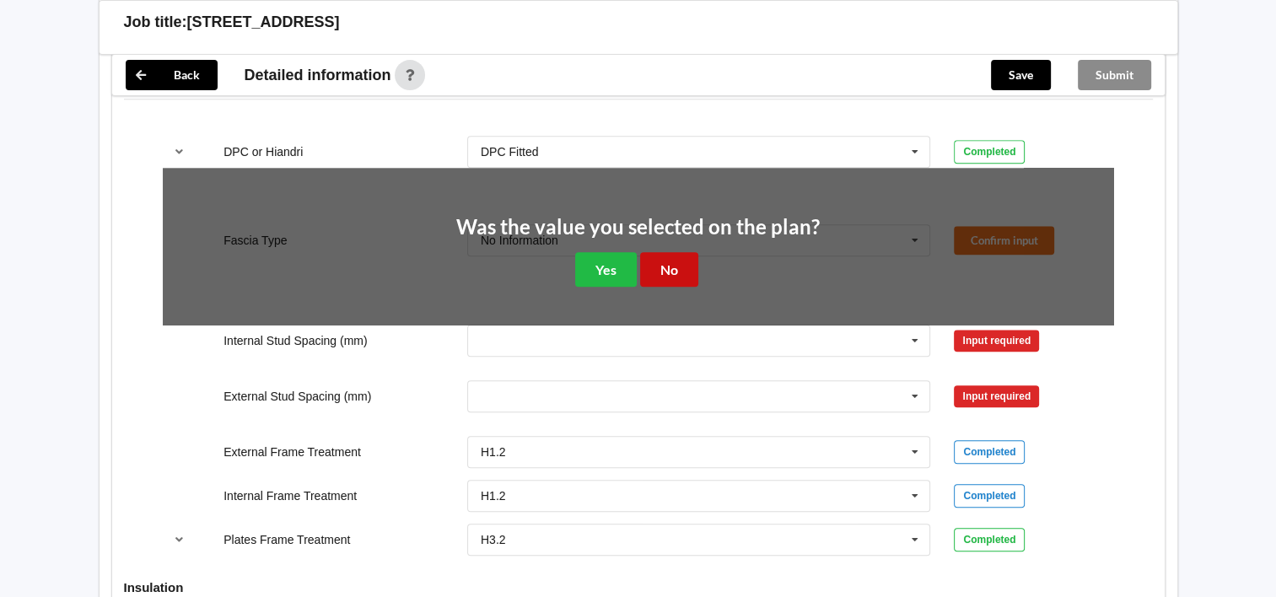
click at [688, 276] on button "No" at bounding box center [669, 269] width 58 height 35
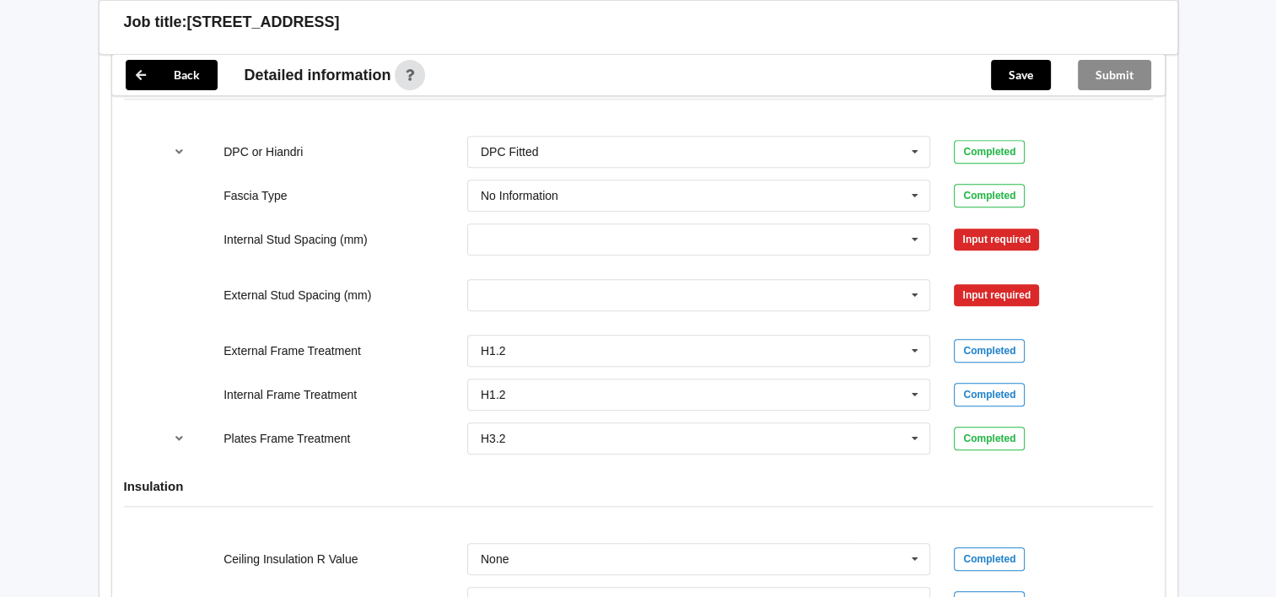
click at [975, 243] on div "Input required" at bounding box center [996, 240] width 85 height 22
click at [980, 242] on div "Input required" at bounding box center [996, 240] width 85 height 22
click at [979, 235] on div "Input required" at bounding box center [996, 240] width 85 height 22
click at [919, 239] on icon at bounding box center [915, 239] width 25 height 31
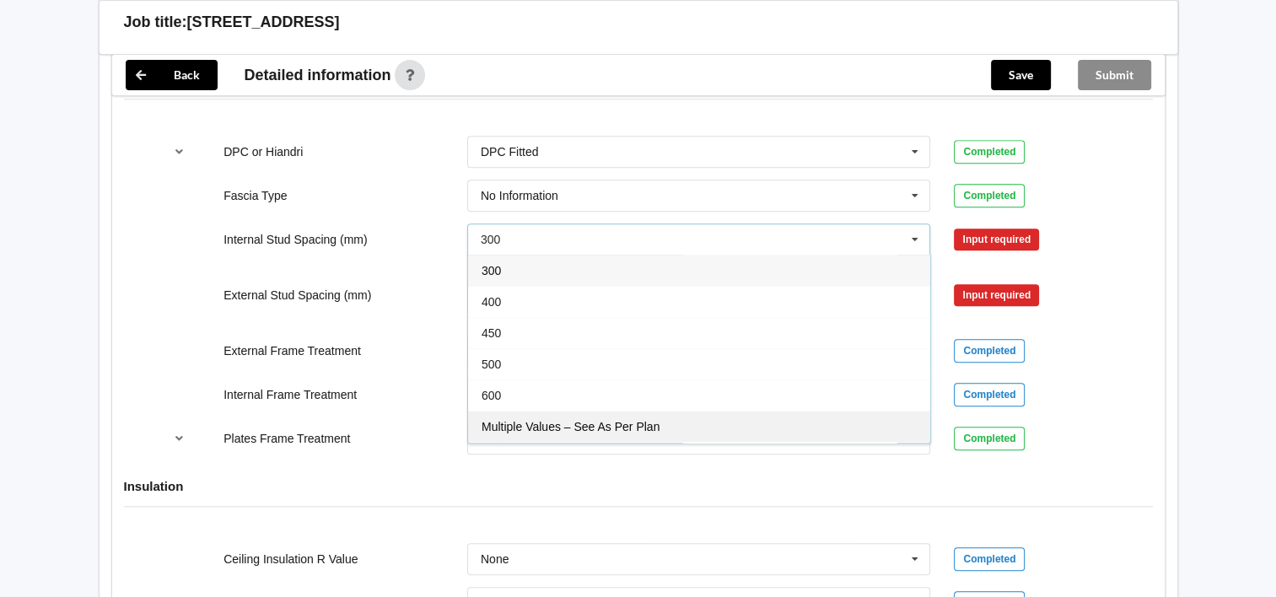
click at [839, 418] on div "Multiple Values – See As Per Plan" at bounding box center [699, 426] width 462 height 31
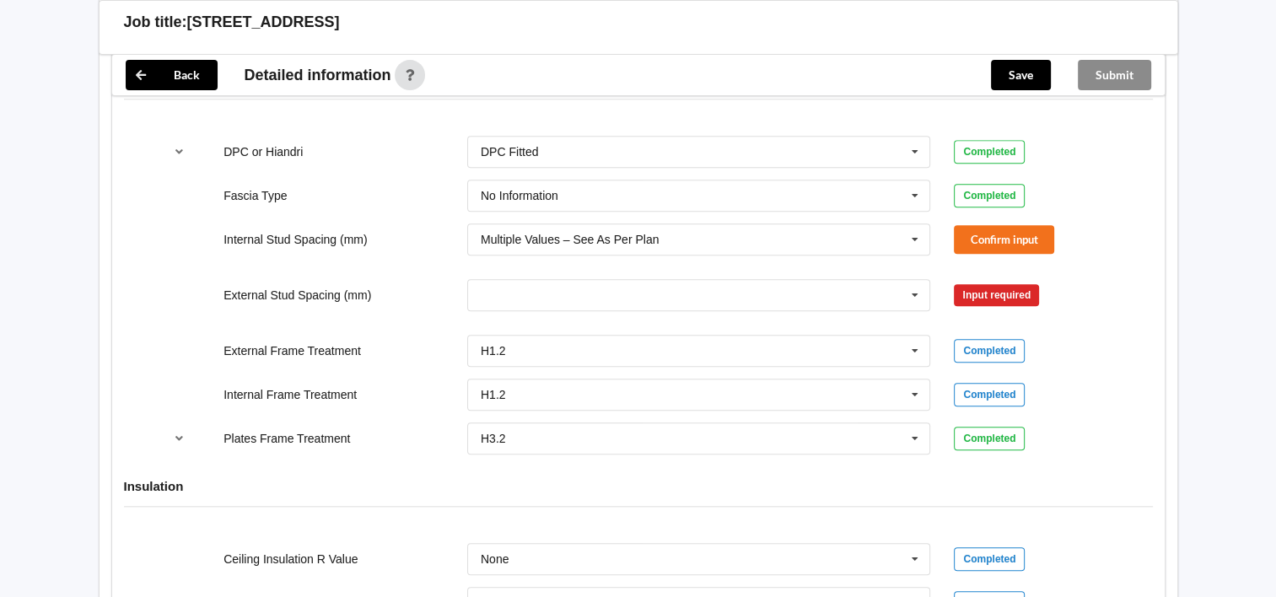
click at [1001, 219] on div "Internal Stud Spacing (mm) Multiple Values – See As Per Plan 300 400 450 500 60…" at bounding box center [638, 240] width 974 height 56
click at [996, 231] on button "Confirm input" at bounding box center [1004, 239] width 100 height 28
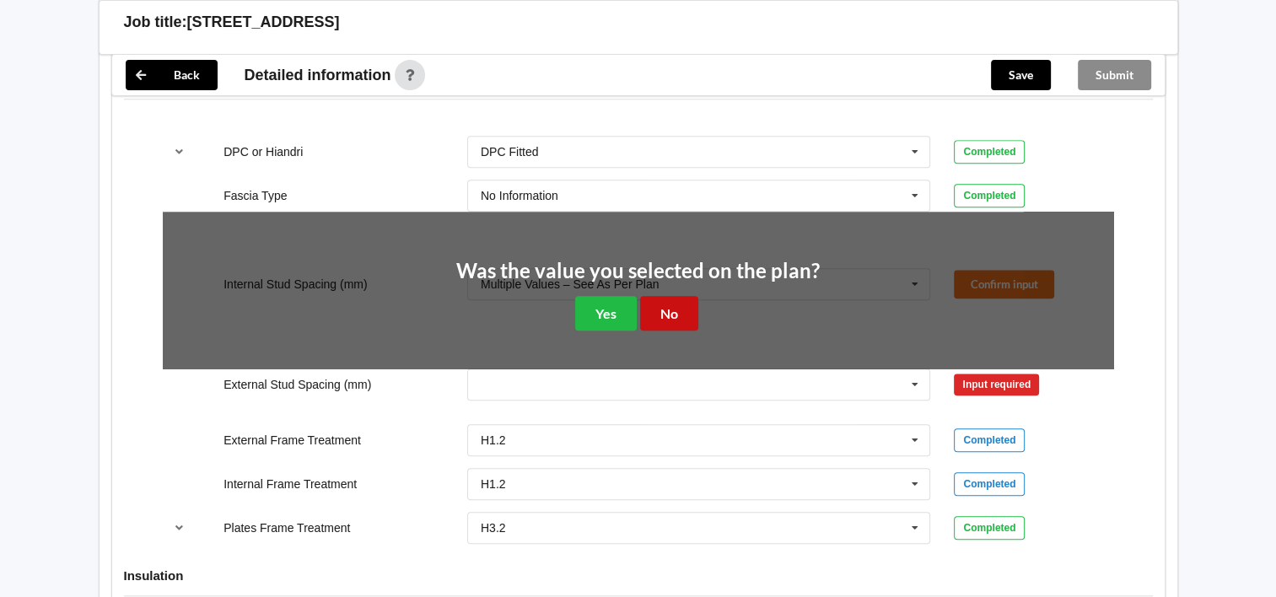
click at [658, 311] on button "No" at bounding box center [669, 313] width 58 height 35
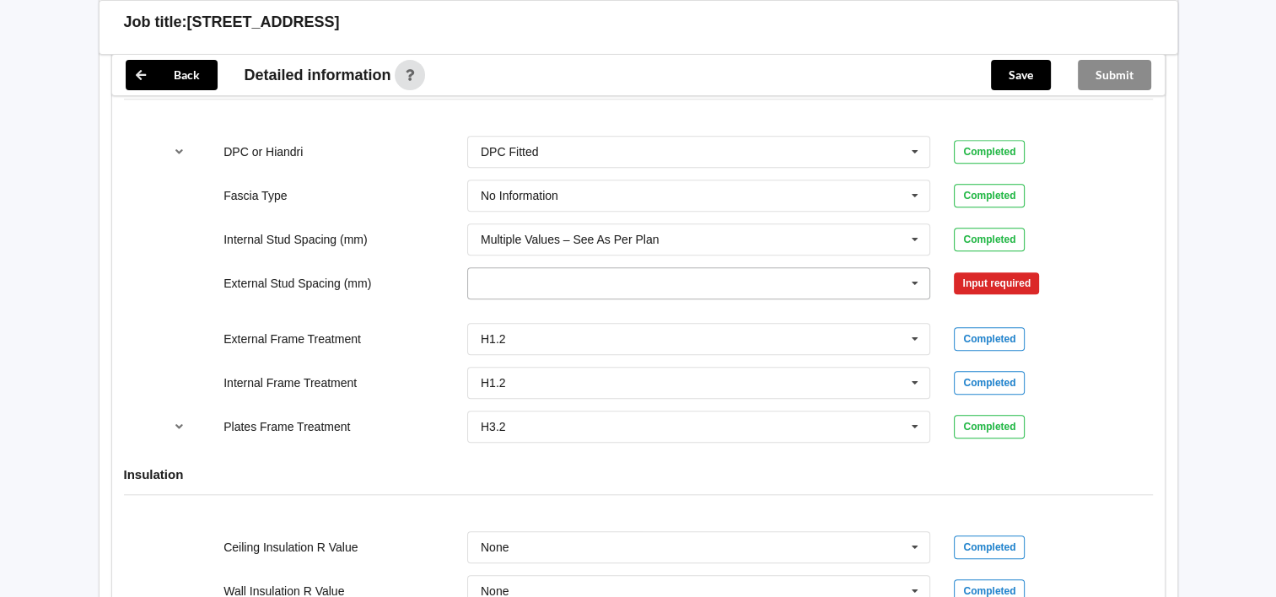
click at [918, 283] on icon at bounding box center [915, 283] width 25 height 31
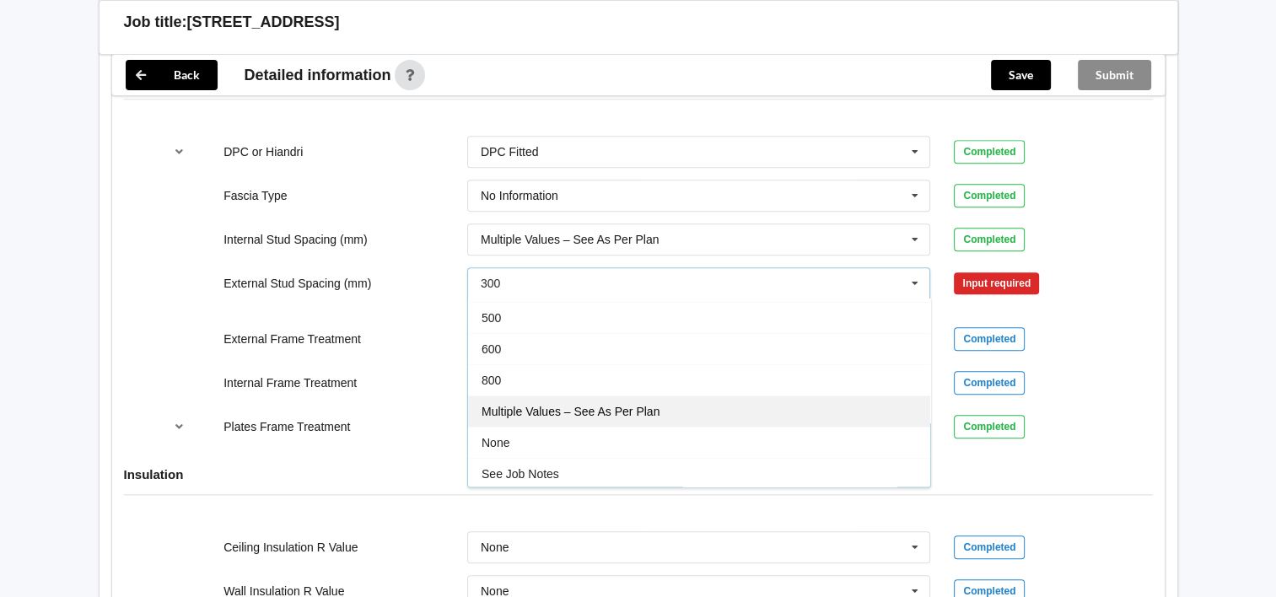
click at [877, 402] on div "Multiple Values – See As Per Plan" at bounding box center [699, 411] width 462 height 31
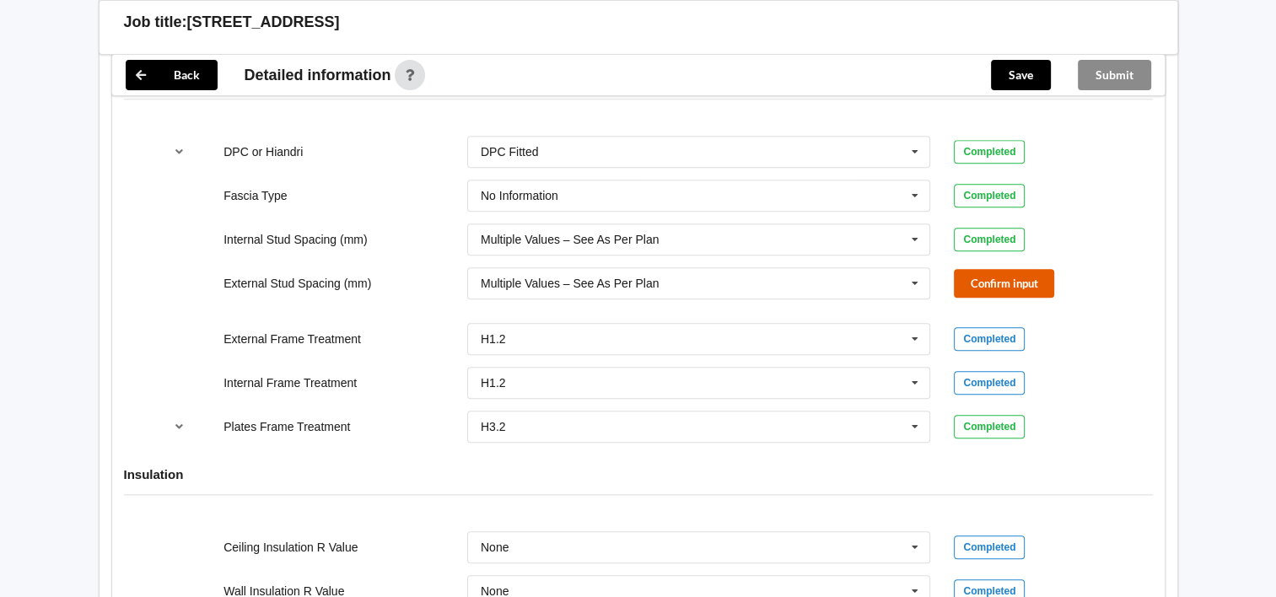
drag, startPoint x: 1026, startPoint y: 271, endPoint x: 1027, endPoint y: 290, distance: 19.4
click at [1027, 290] on button "Confirm input" at bounding box center [1004, 283] width 100 height 28
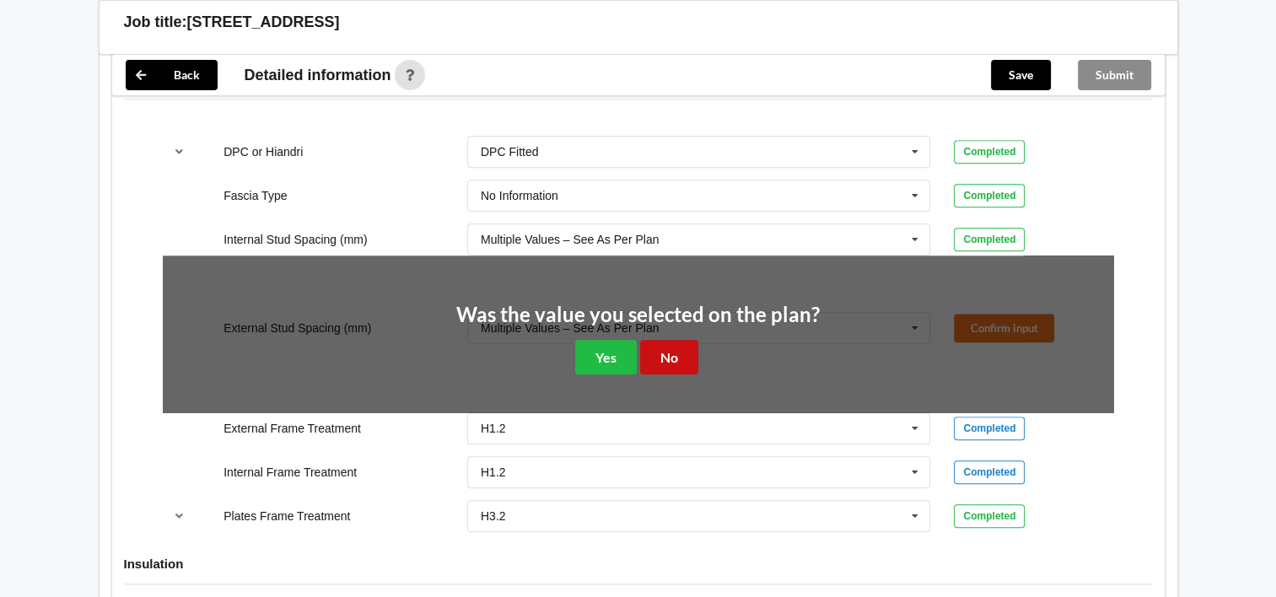
click at [689, 348] on button "No" at bounding box center [669, 357] width 58 height 35
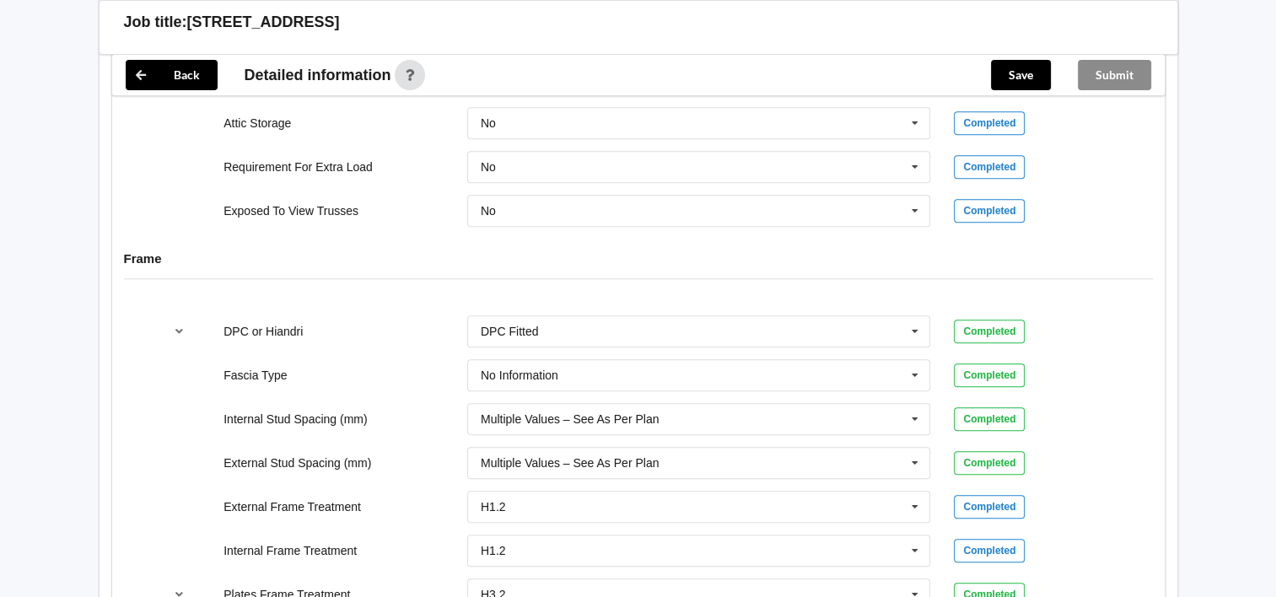
scroll to position [1523, 0]
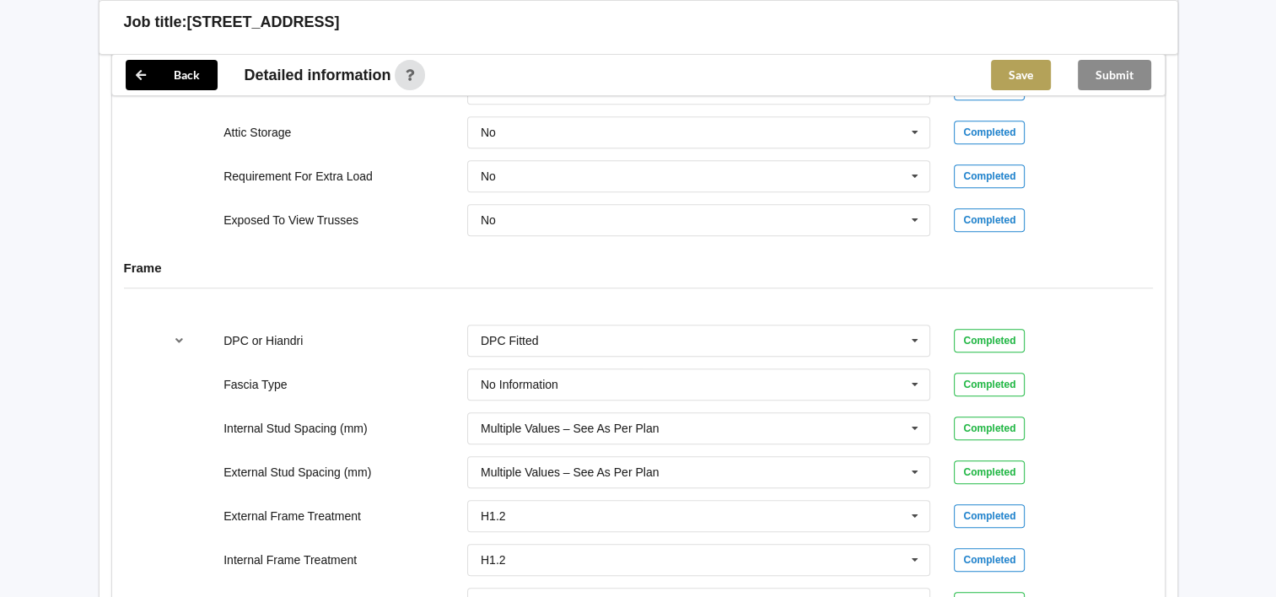
click at [1032, 84] on button "Save" at bounding box center [1021, 75] width 60 height 30
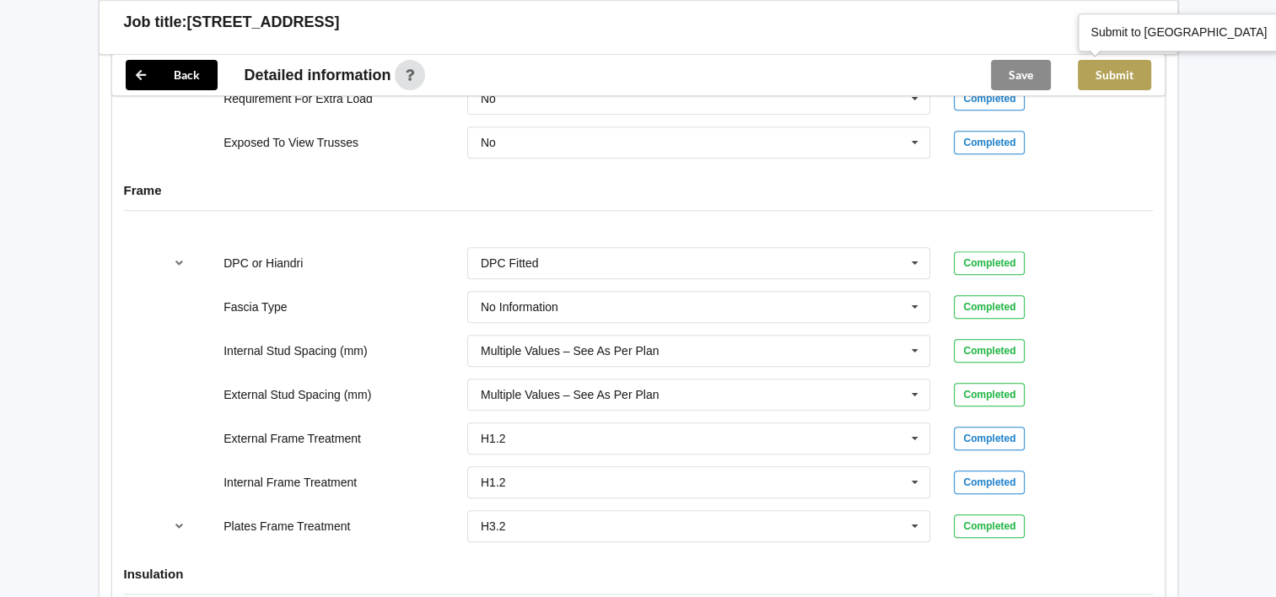
click at [1136, 80] on button "Submit" at bounding box center [1114, 75] width 73 height 30
